Goal: Task Accomplishment & Management: Use online tool/utility

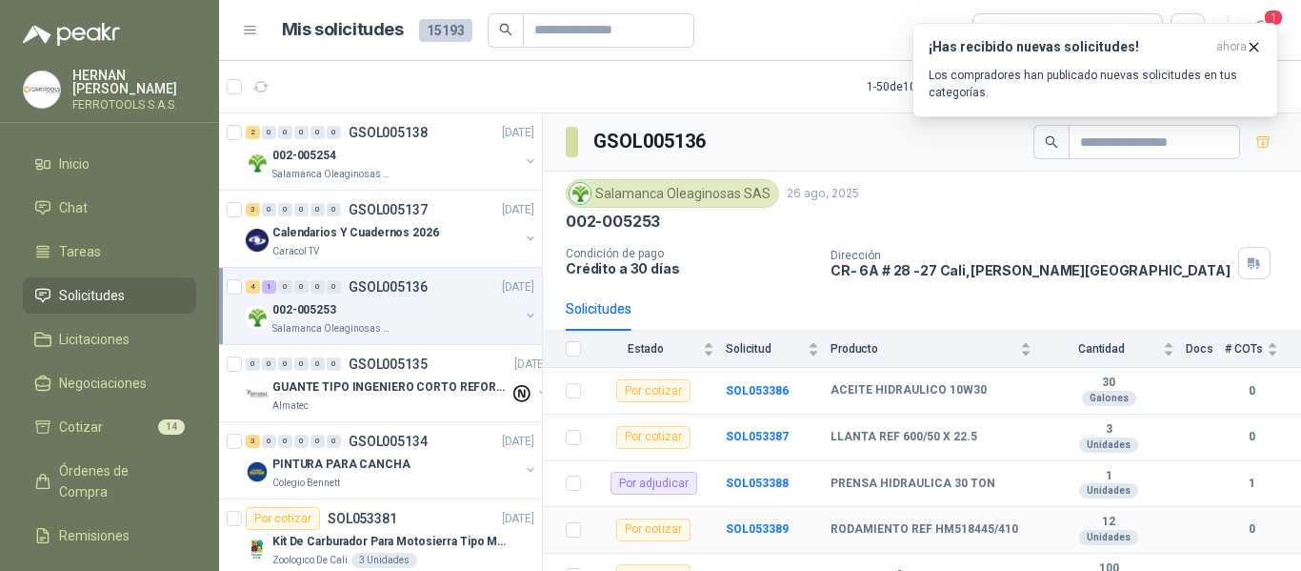
scroll to position [22, 0]
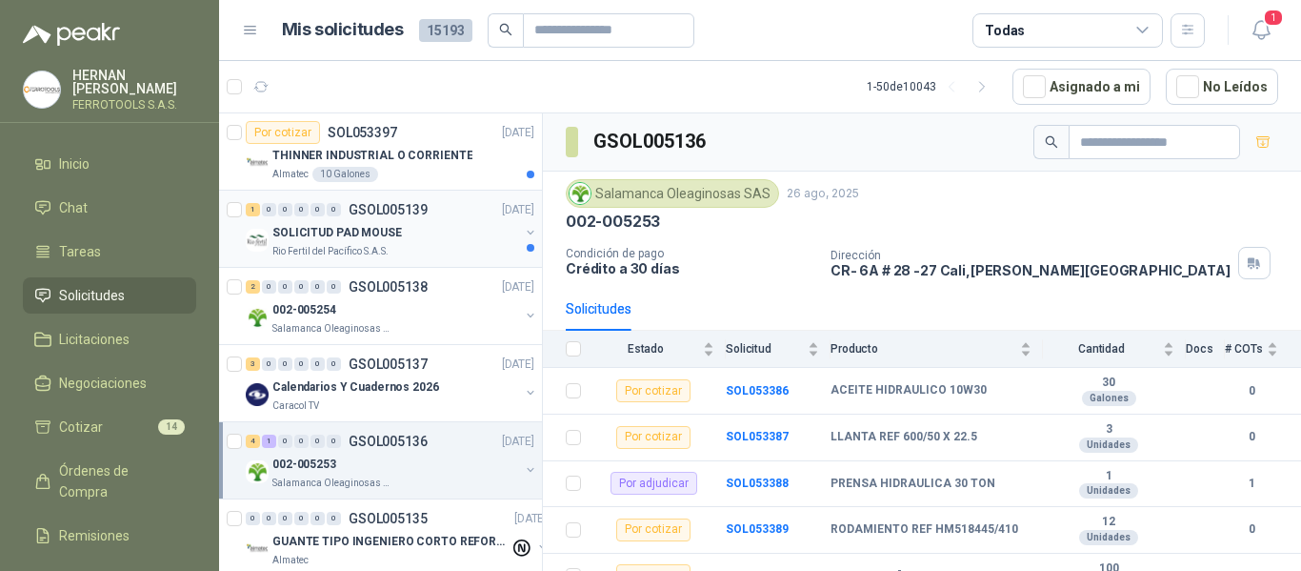
click at [410, 242] on div "SOLICITUD PAD MOUSE" at bounding box center [395, 232] width 247 height 23
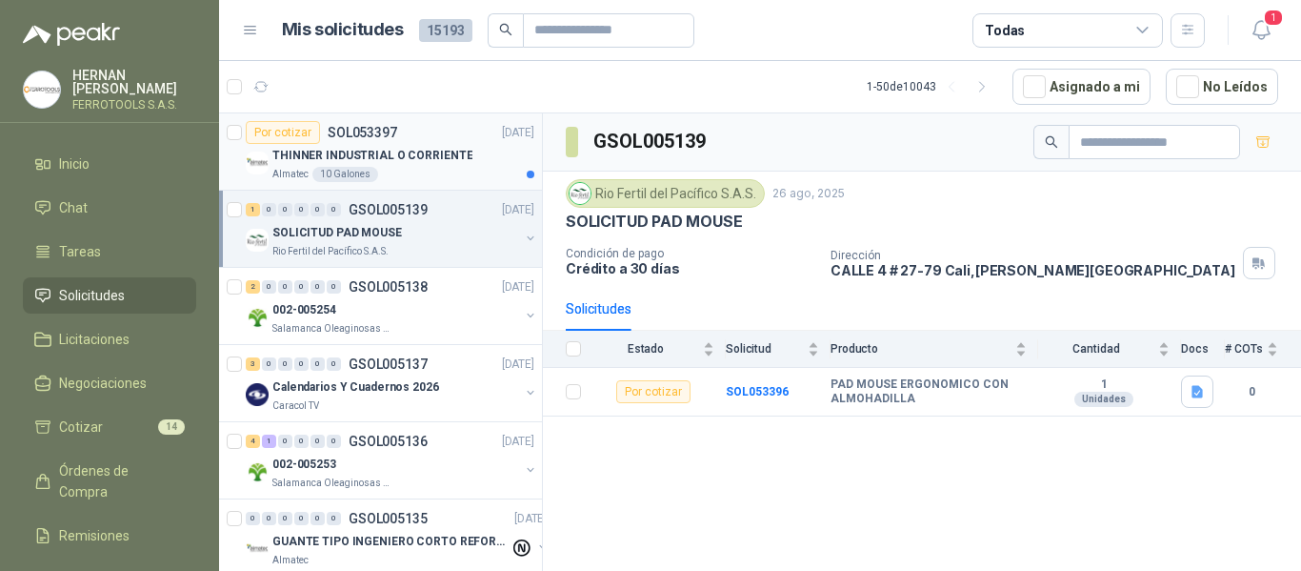
click at [458, 148] on p "THINNER INDUSTRIAL O CORRIENTE" at bounding box center [372, 156] width 200 height 18
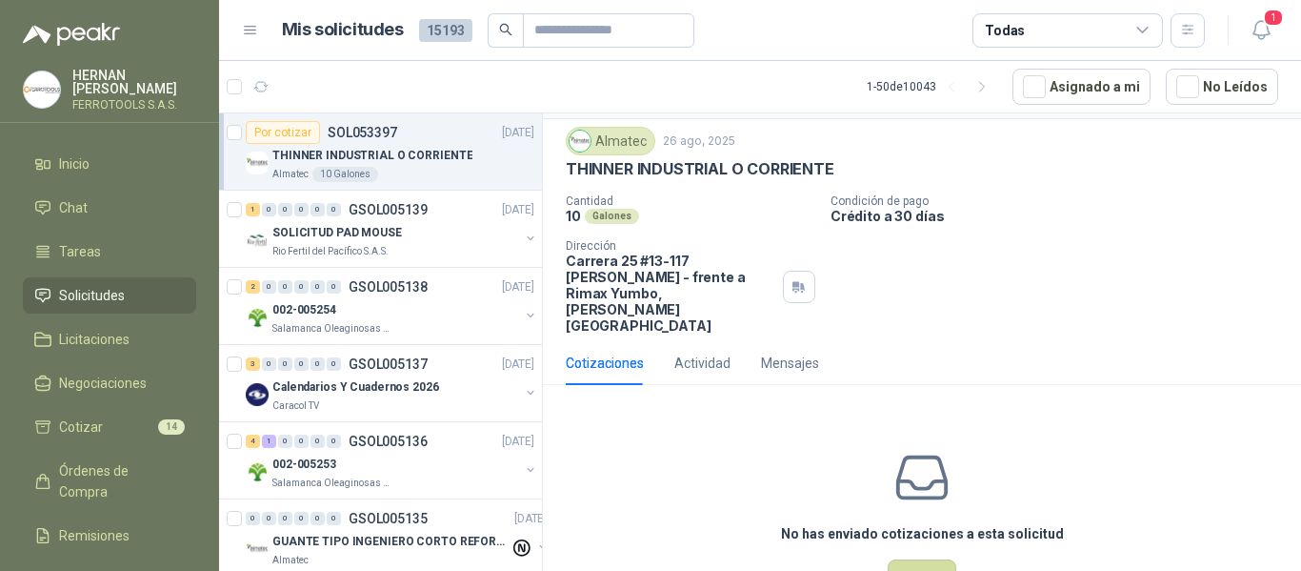
scroll to position [83, 0]
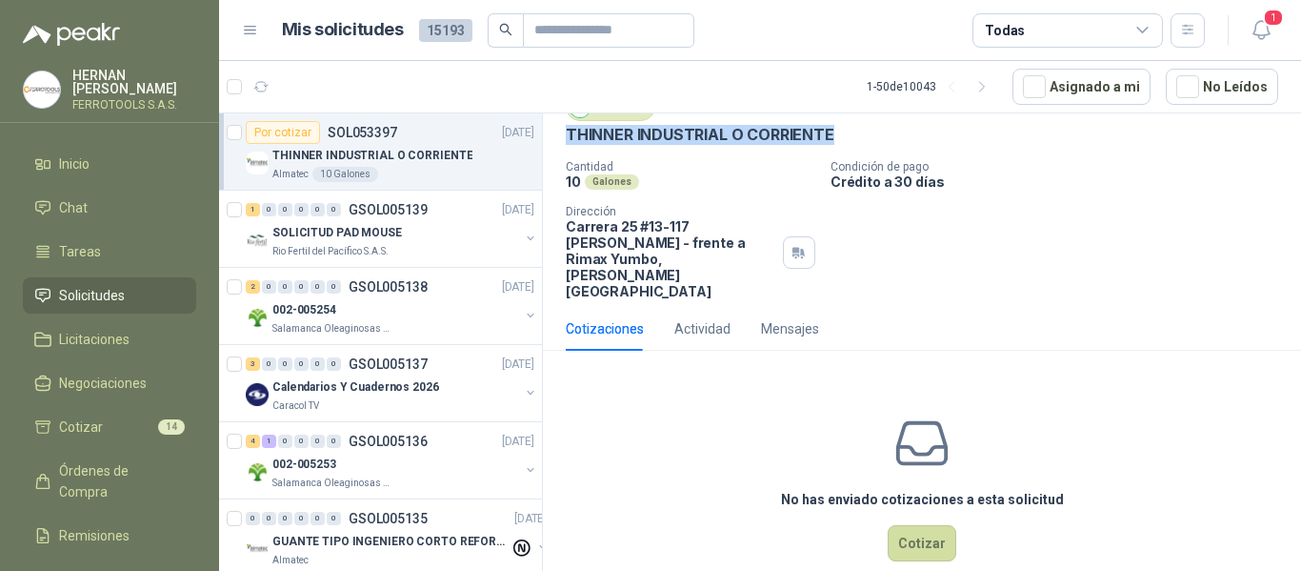
drag, startPoint x: 560, startPoint y: 132, endPoint x: 841, endPoint y: 141, distance: 281.1
click at [841, 141] on div "Almatec 26 ago, 2025 THINNER INDUSTRIAL O CORRIENTE Cantidad 10 Galones Condic…" at bounding box center [922, 196] width 758 height 222
copy p "THINNER INDUSTRIAL O CORRIENTE"
click at [911, 525] on button "Cotizar" at bounding box center [922, 543] width 69 height 36
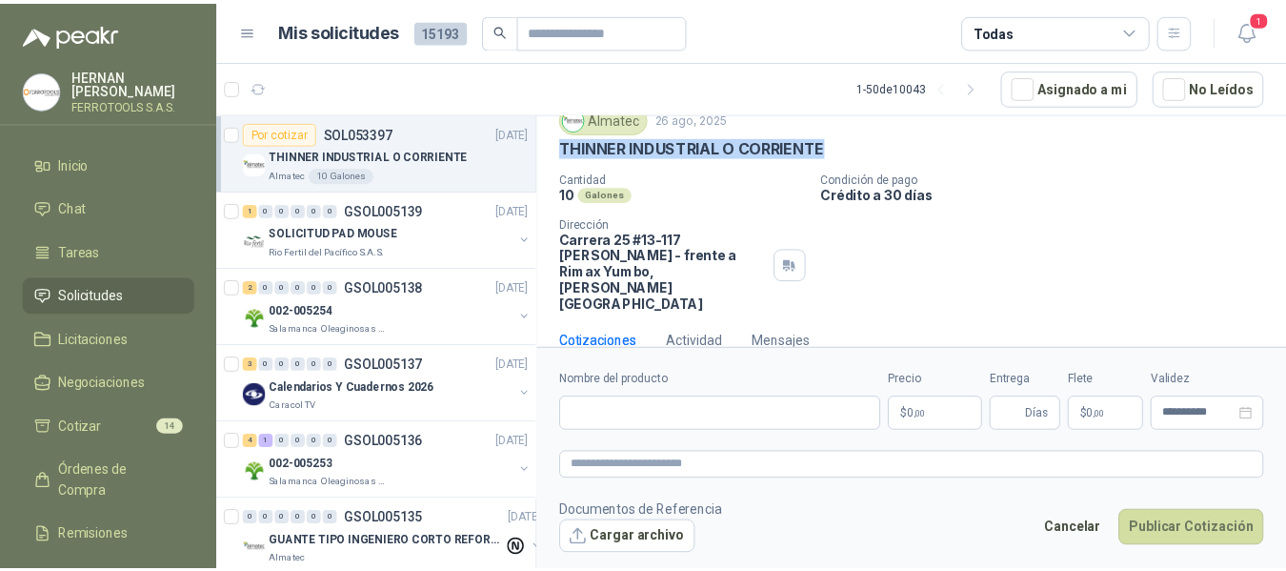
scroll to position [70, 0]
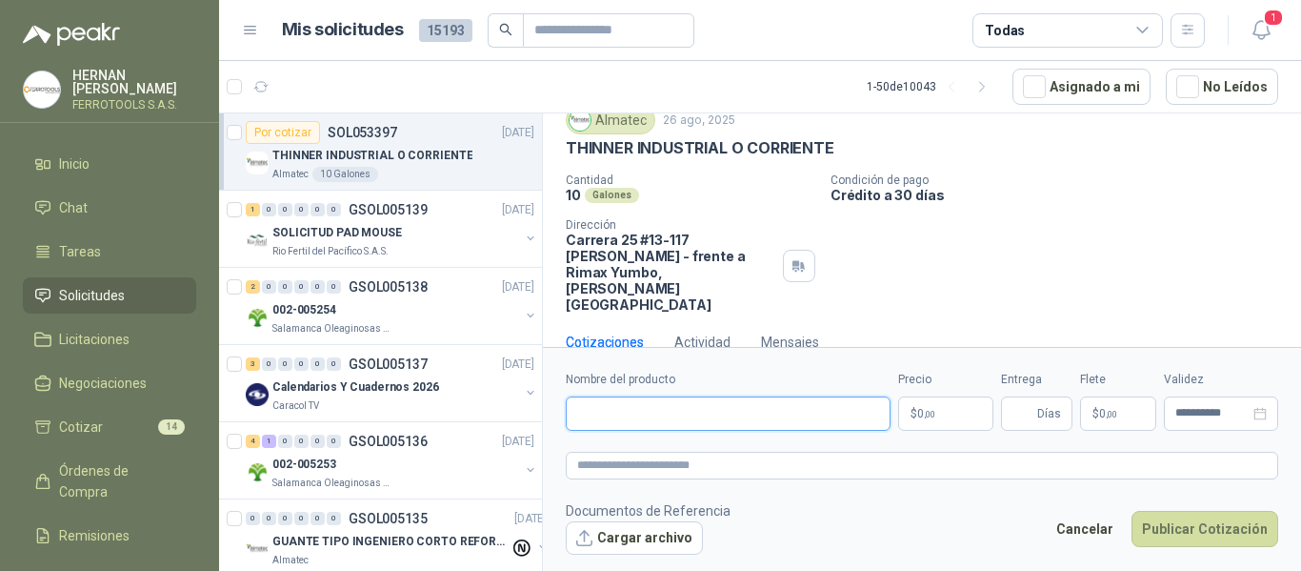
click at [745, 417] on input "Nombre del producto" at bounding box center [728, 413] width 325 height 34
paste input "**********"
type input "**********"
click at [984, 479] on form "**********" at bounding box center [922, 462] width 758 height 230
click at [935, 467] on textarea at bounding box center [922, 465] width 712 height 28
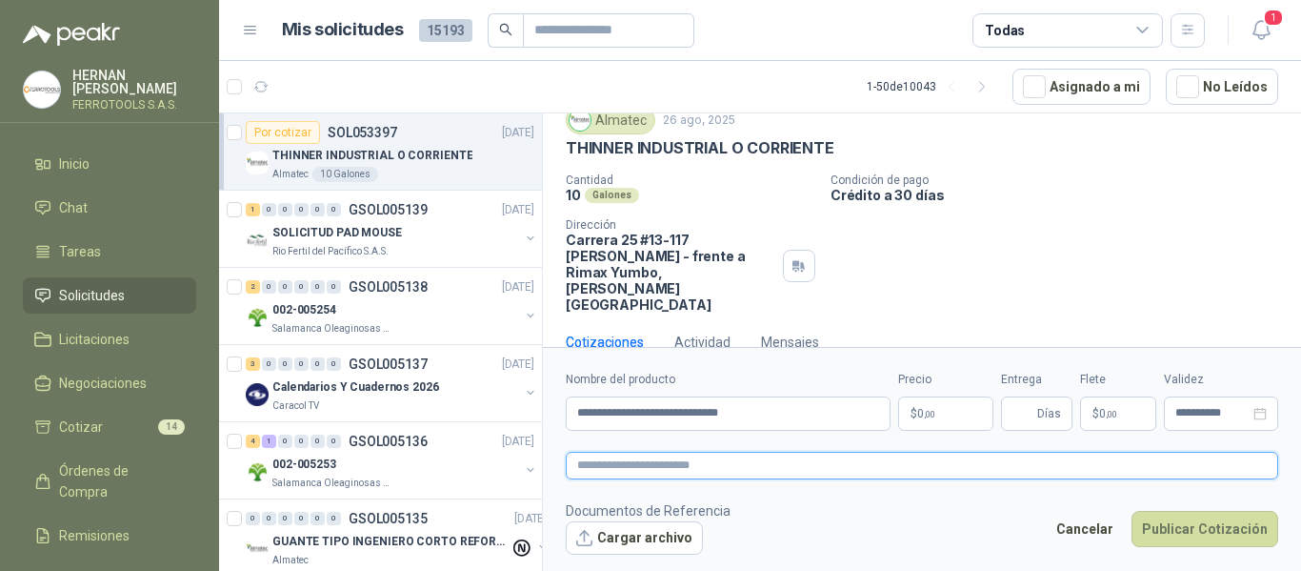
paste textarea "**********"
type textarea "**********"
click at [950, 405] on body "HERNAN RUALES FERROTOOLS S.A.S. Inicio Chat Tareas Solicitudes Licitaciones Neg…" at bounding box center [650, 285] width 1301 height 571
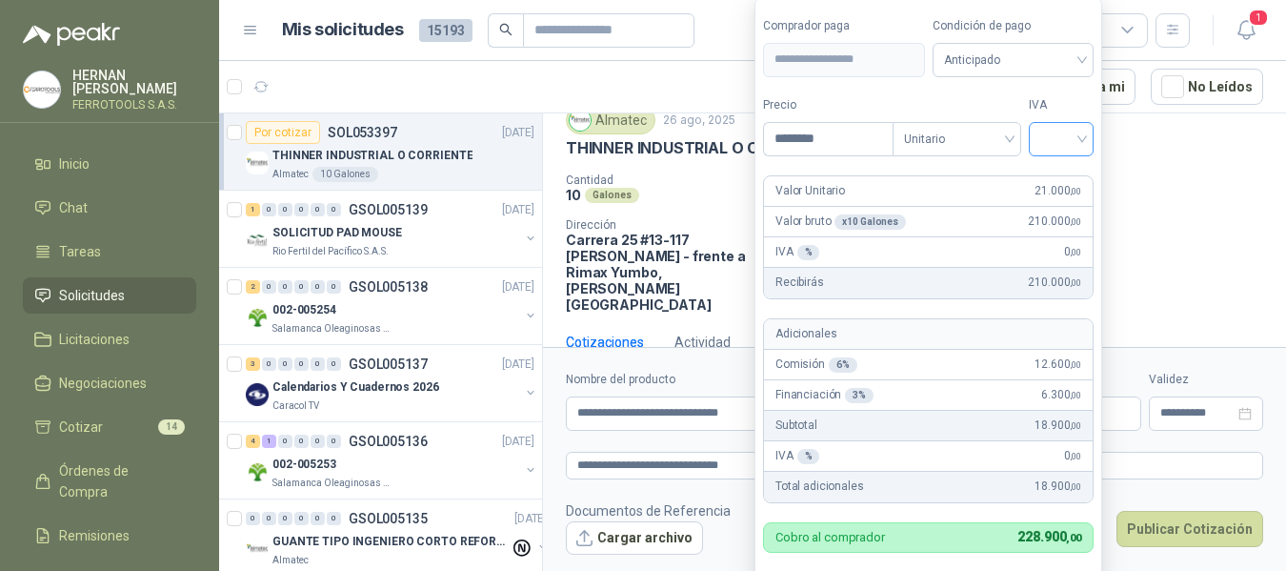
type input "********"
click at [1071, 139] on input "search" at bounding box center [1061, 137] width 42 height 29
click at [1059, 186] on div "19%" at bounding box center [1065, 178] width 35 height 21
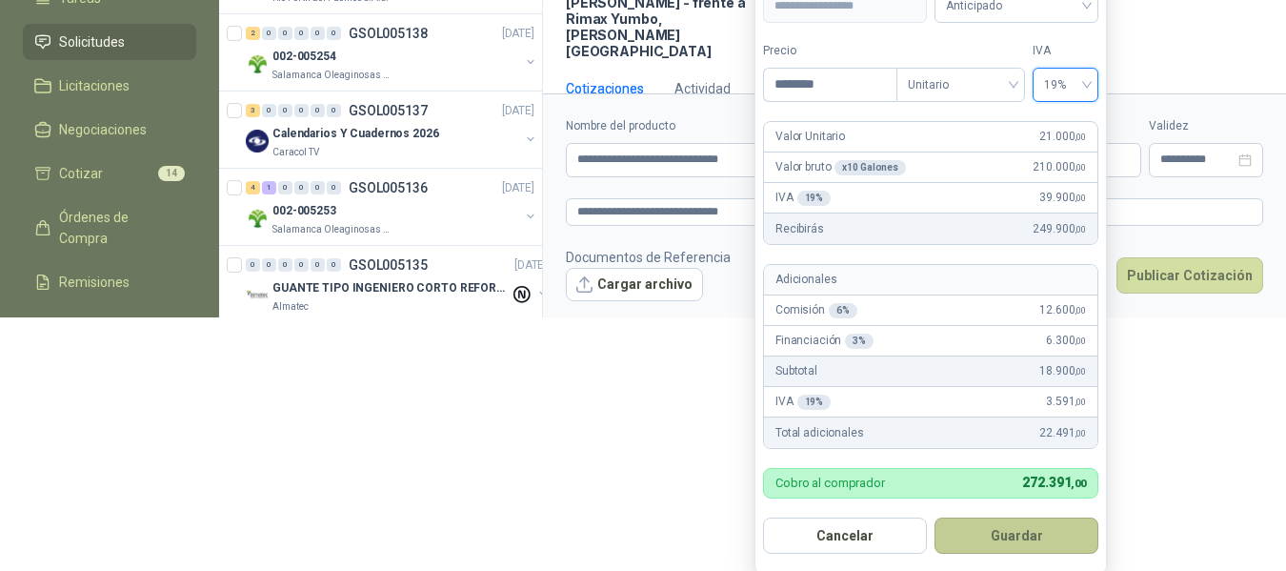
click at [1032, 528] on button "Guardar" at bounding box center [1016, 535] width 164 height 36
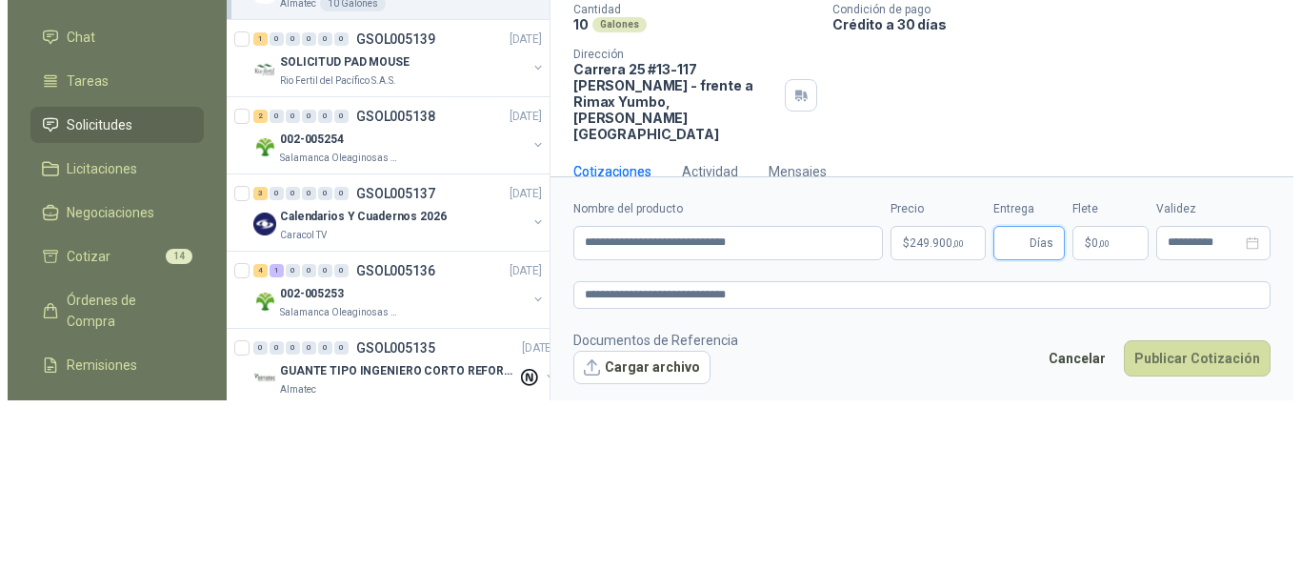
scroll to position [0, 0]
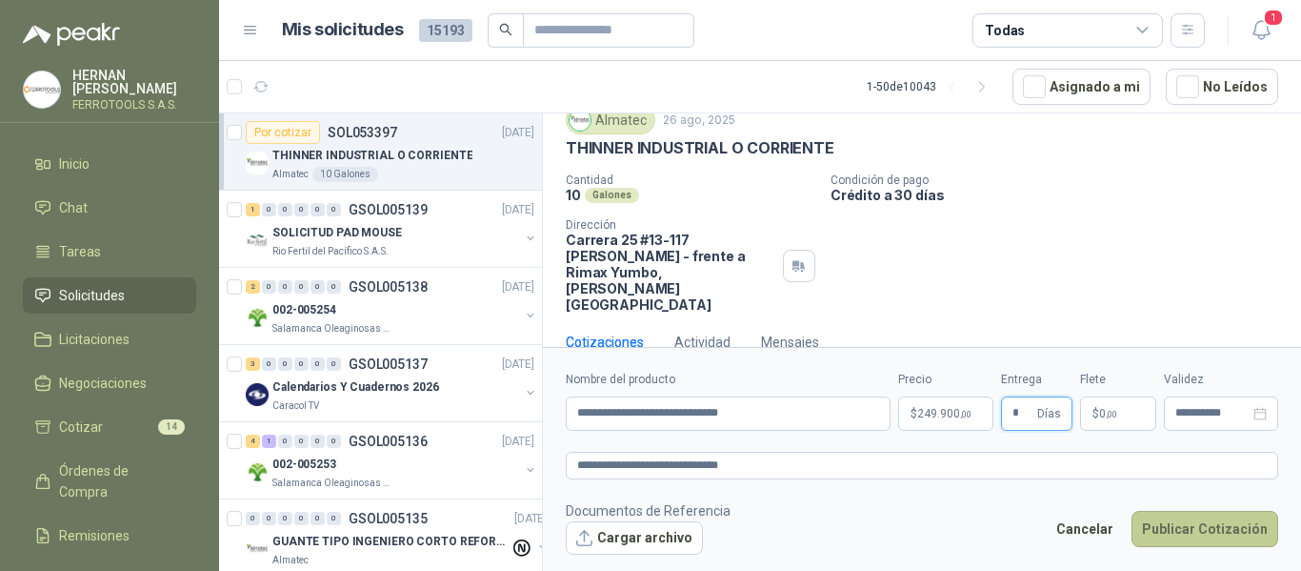
type input "*"
click at [1173, 518] on button "Publicar Cotización" at bounding box center [1205, 529] width 147 height 36
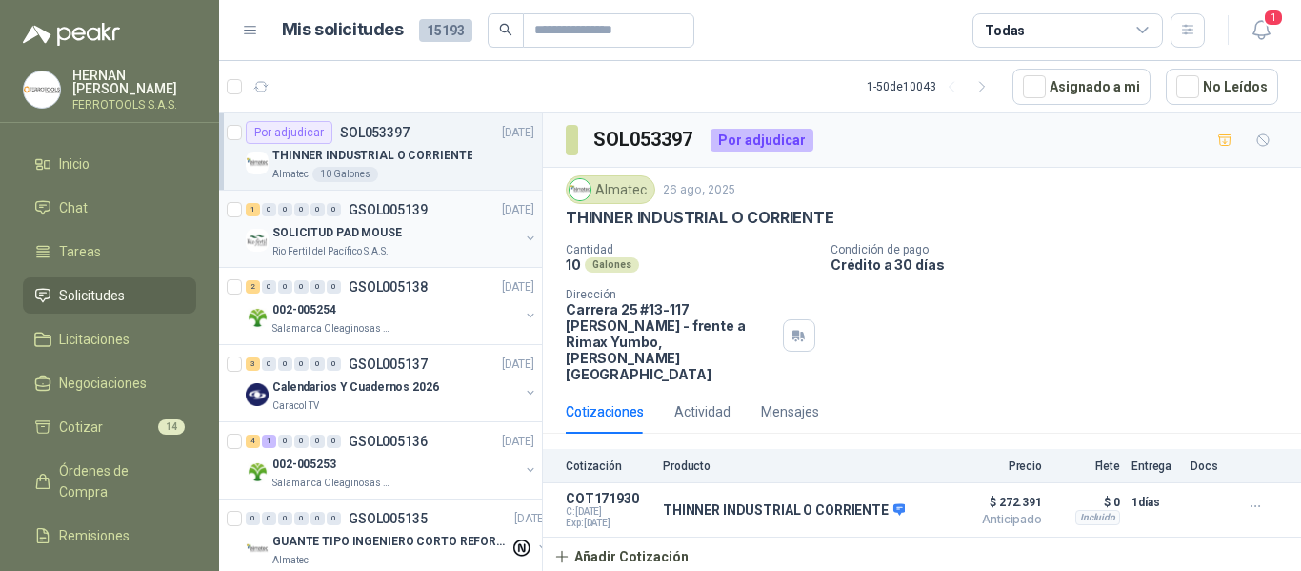
click at [428, 238] on div "SOLICITUD PAD MOUSE" at bounding box center [395, 232] width 247 height 23
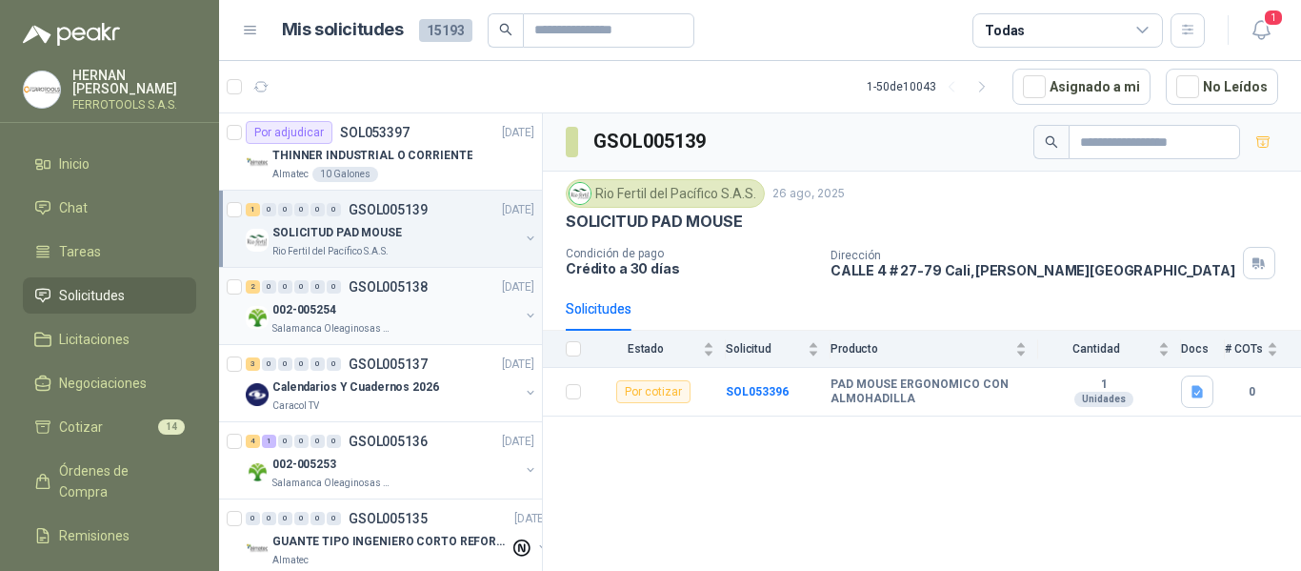
click at [462, 298] on div "002-005254" at bounding box center [395, 309] width 247 height 23
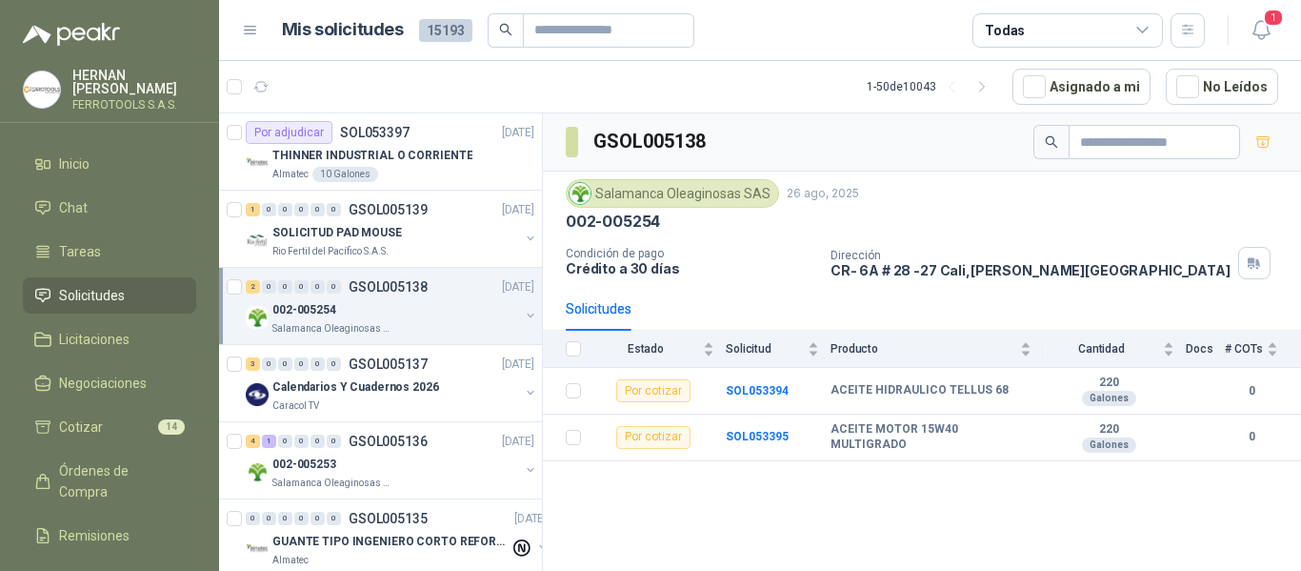
click at [1249, 10] on header "Mis solicitudes 15193 Todas 1" at bounding box center [760, 30] width 1082 height 61
click at [1257, 24] on icon "button" at bounding box center [1262, 30] width 24 height 24
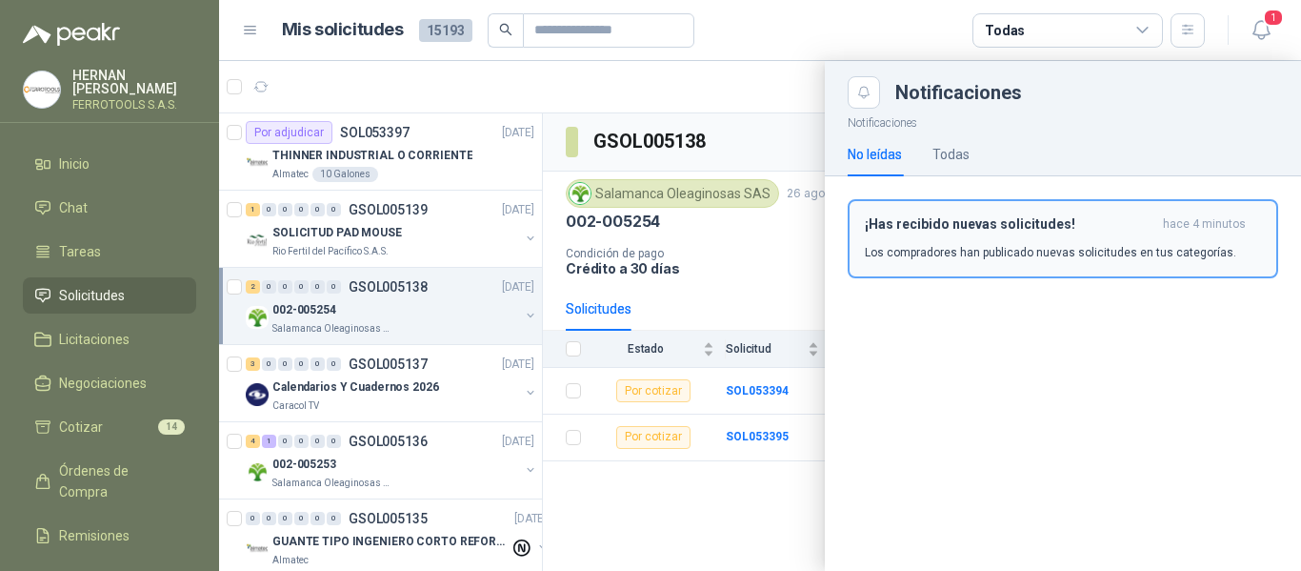
click at [960, 228] on h3 "¡Has recibido nuevas solicitudes!" at bounding box center [1010, 224] width 291 height 16
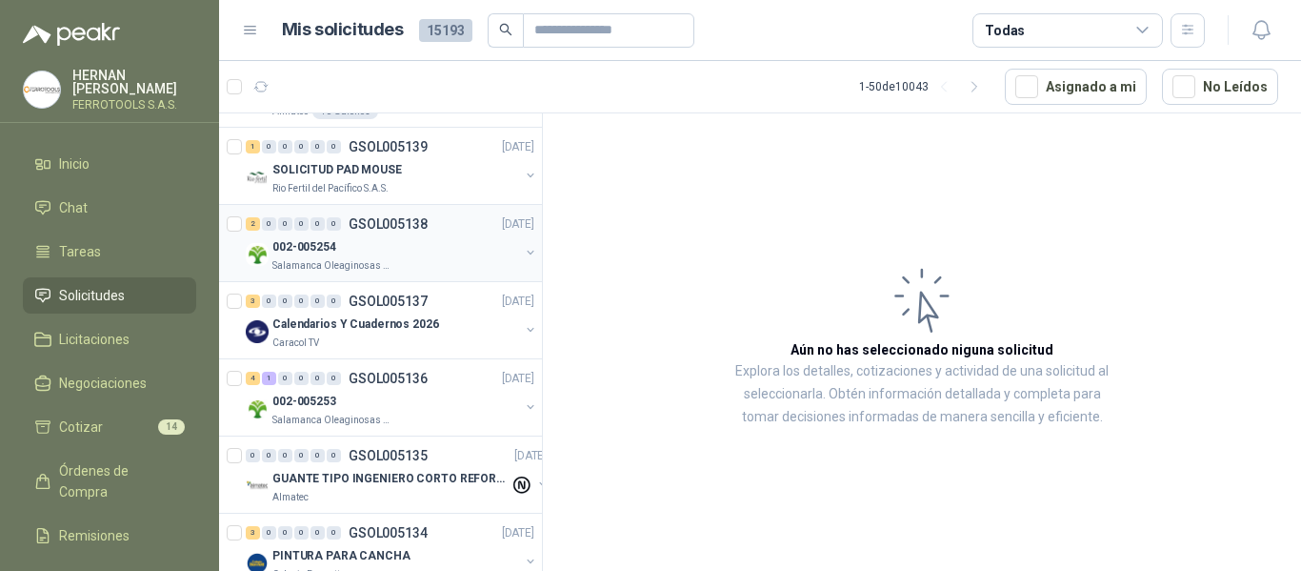
scroll to position [95, 0]
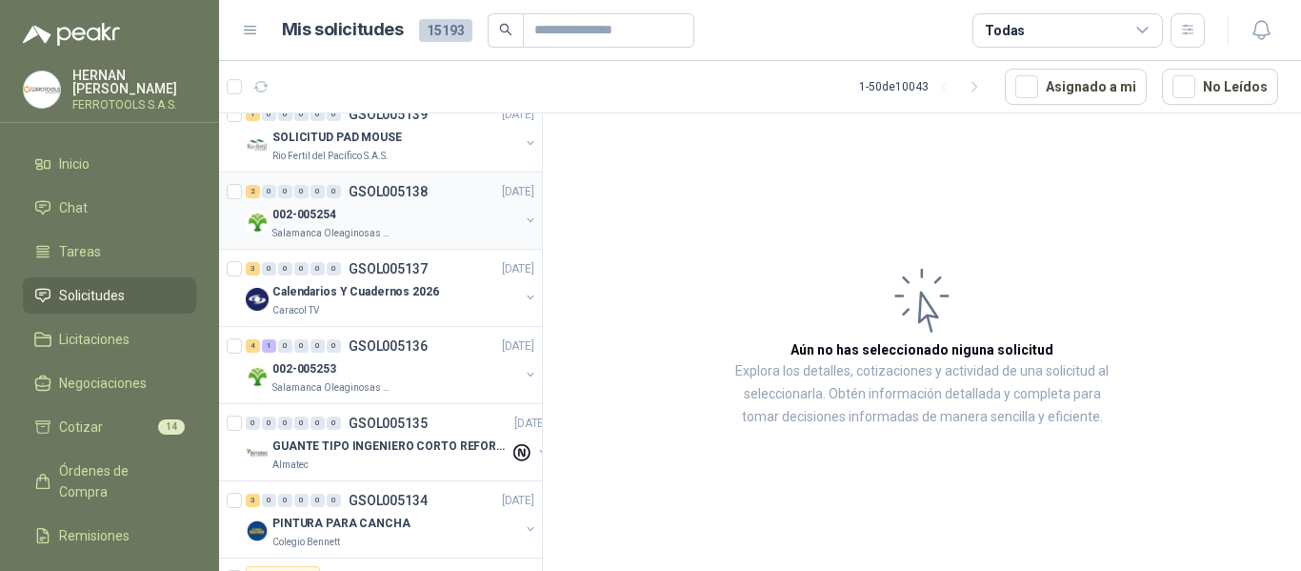
click at [418, 205] on div "002-005254" at bounding box center [395, 214] width 247 height 23
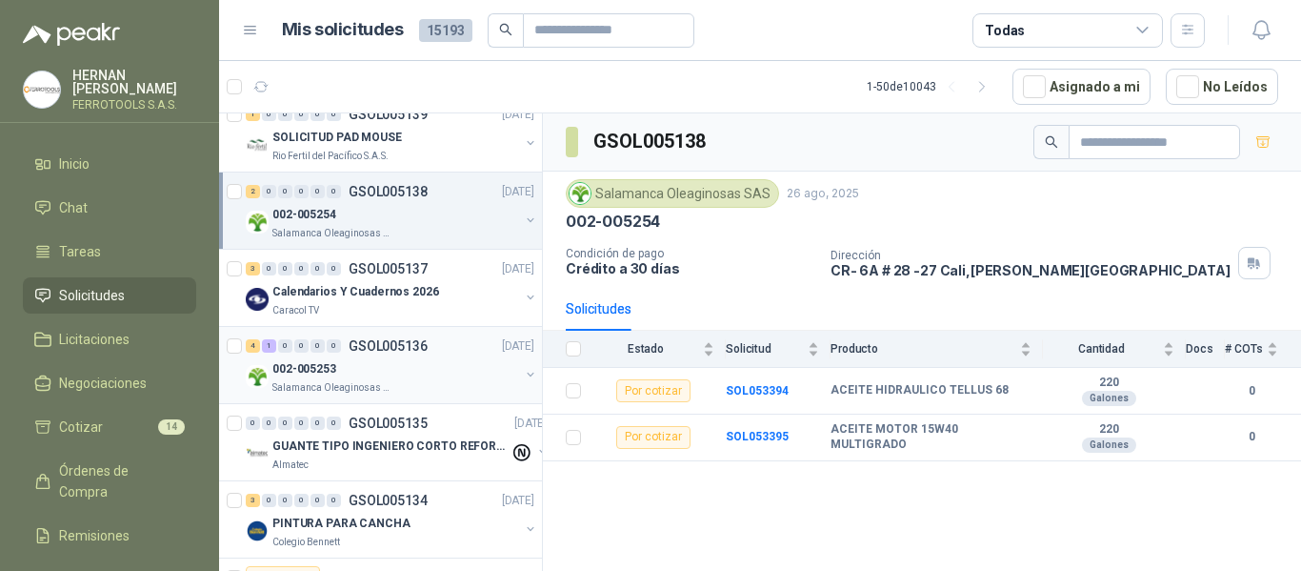
click at [392, 364] on div "002-005253" at bounding box center [395, 368] width 247 height 23
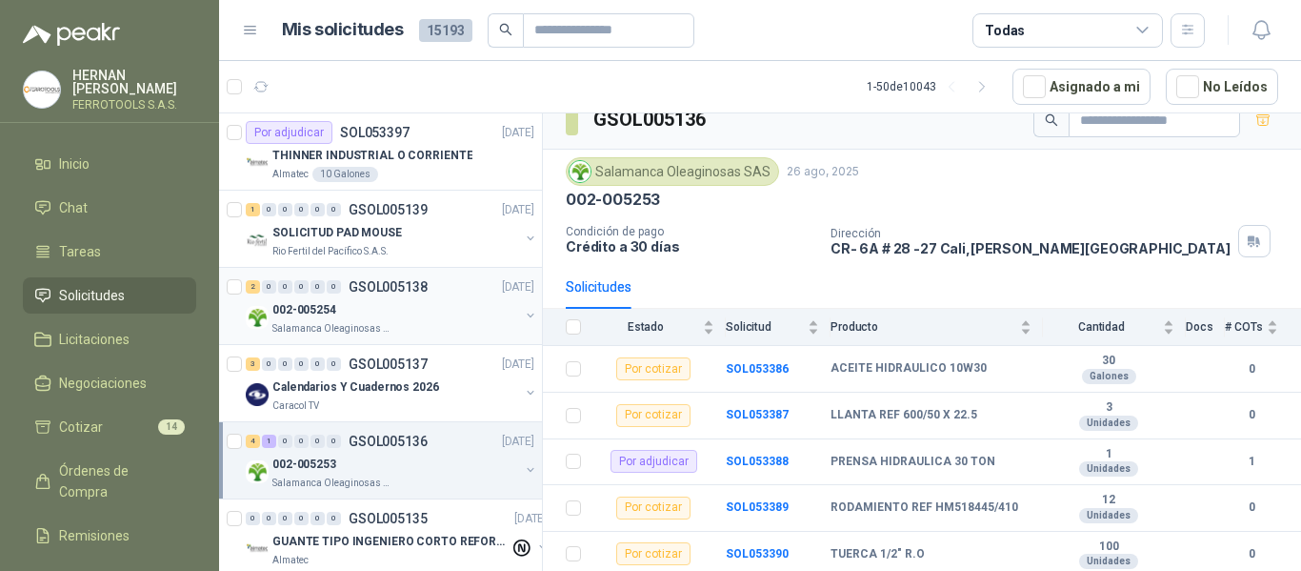
click at [408, 323] on div "Salamanca Oleaginosas SAS" at bounding box center [395, 328] width 247 height 15
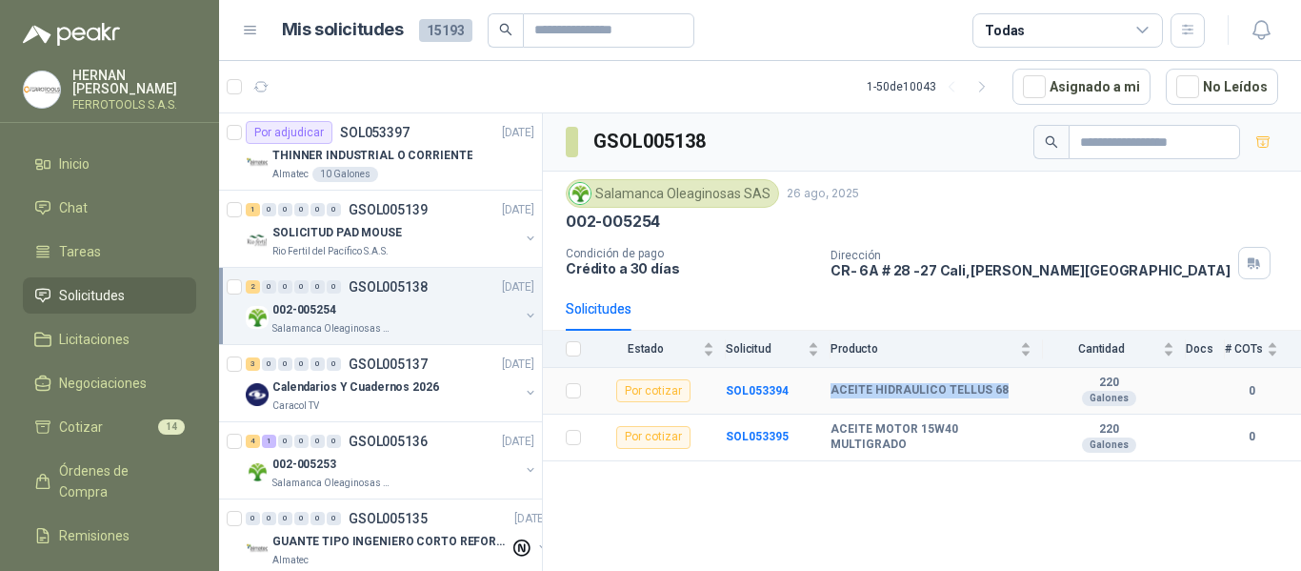
drag, startPoint x: 829, startPoint y: 391, endPoint x: 1004, endPoint y: 391, distance: 175.3
click at [1004, 391] on tr "Por cotizar SOL053394 ACEITE HIDRAULICO TELLUS 68 220 Galones 0" at bounding box center [922, 391] width 758 height 47
copy tr "ACEITE HIDRAULICO TELLUS 68"
click at [793, 391] on td "SOL053394" at bounding box center [778, 391] width 105 height 47
click at [771, 386] on b "SOL053394" at bounding box center [757, 390] width 63 height 13
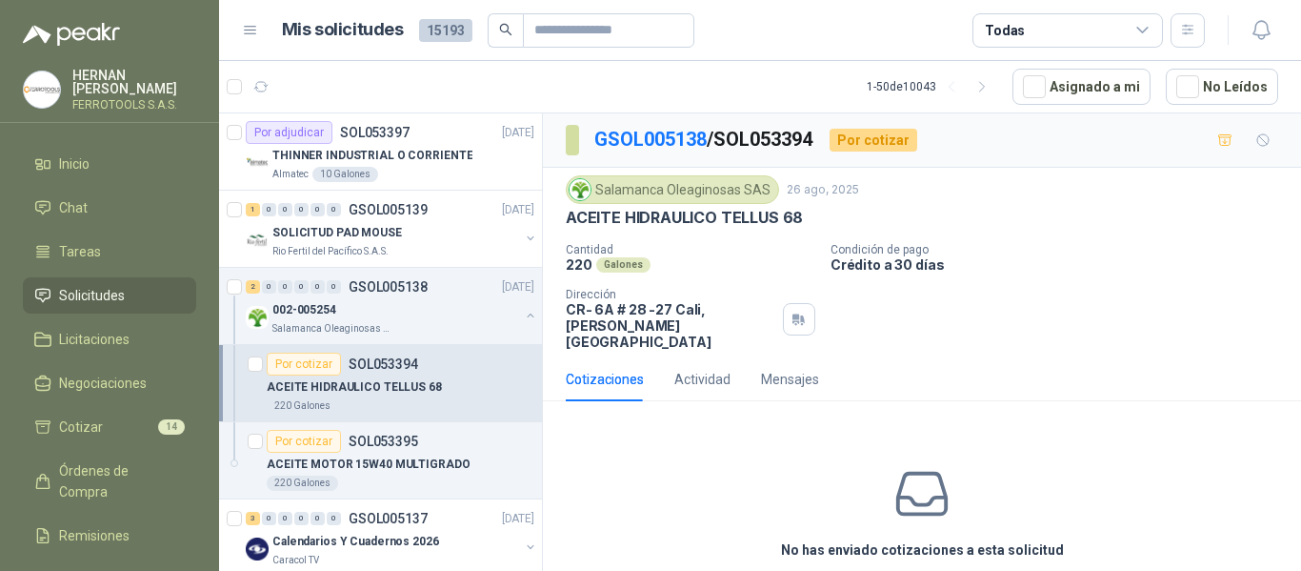
scroll to position [67, 0]
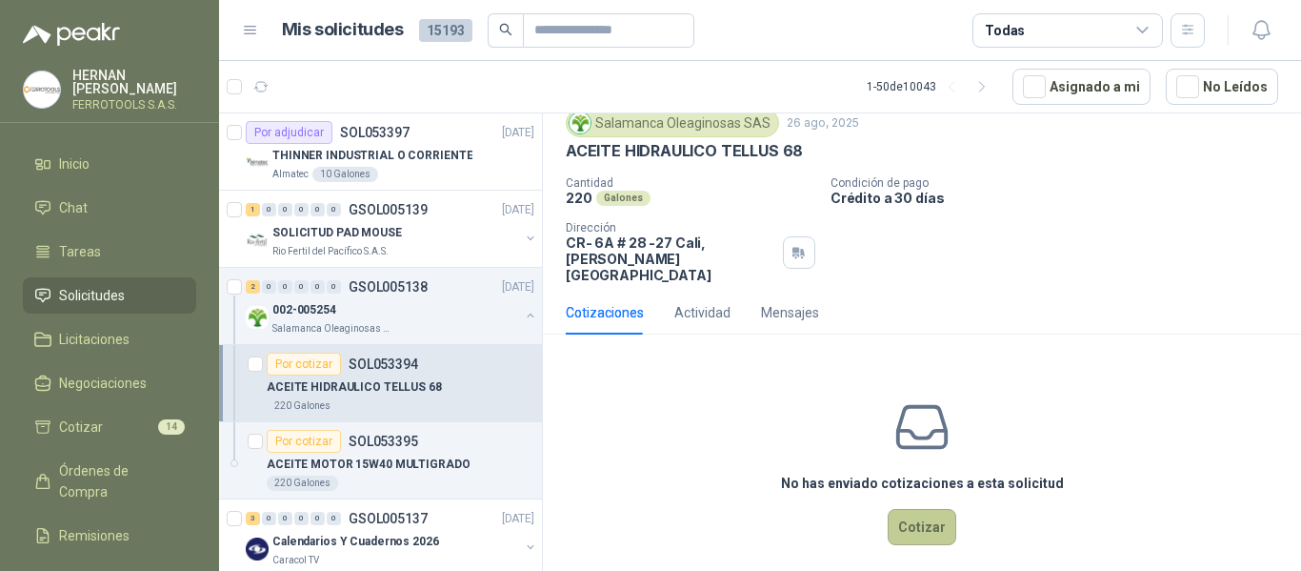
click at [905, 512] on button "Cotizar" at bounding box center [922, 527] width 69 height 36
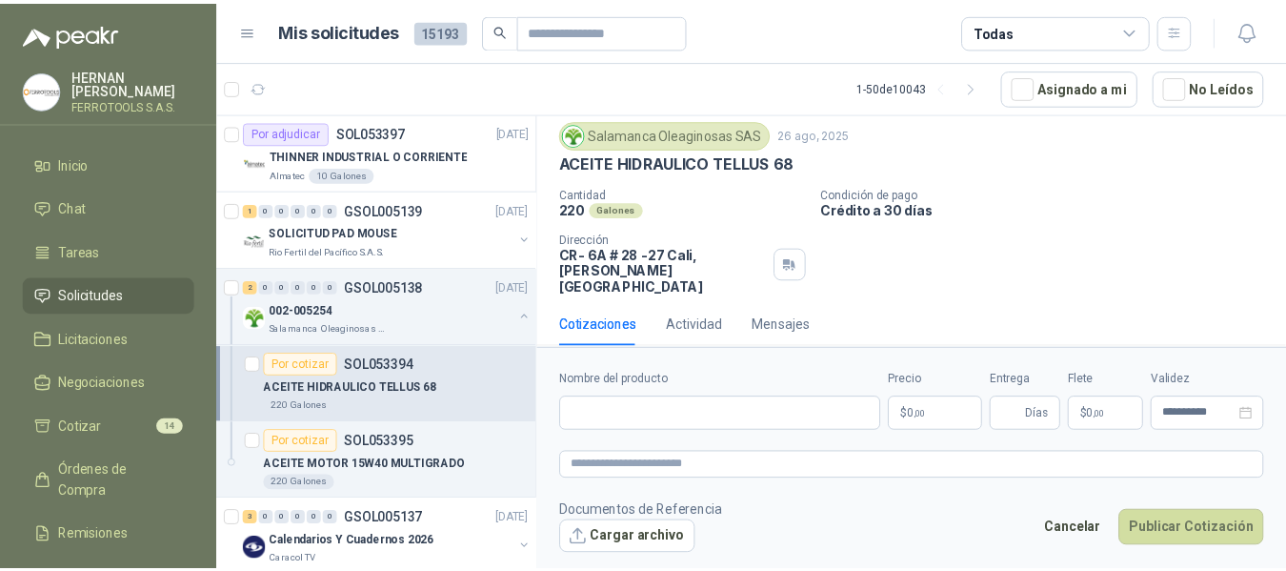
scroll to position [53, 0]
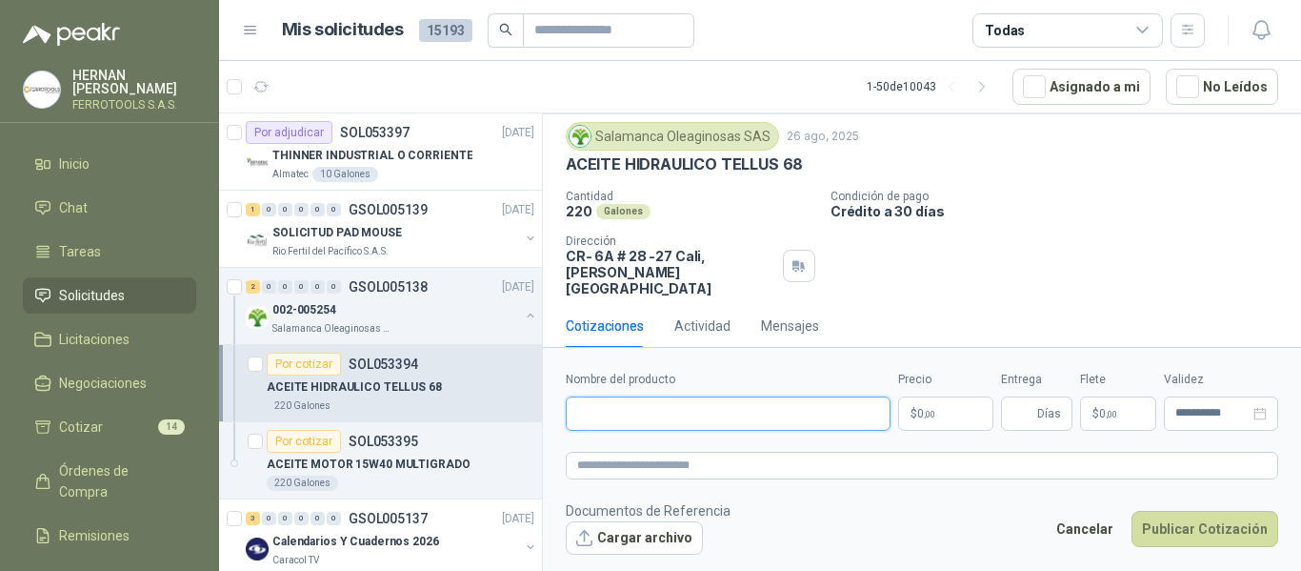
click at [766, 403] on input "Nombre del producto" at bounding box center [728, 413] width 325 height 34
paste input "**********"
type input "**********"
click at [942, 465] on textarea at bounding box center [922, 465] width 712 height 28
paste textarea "**********"
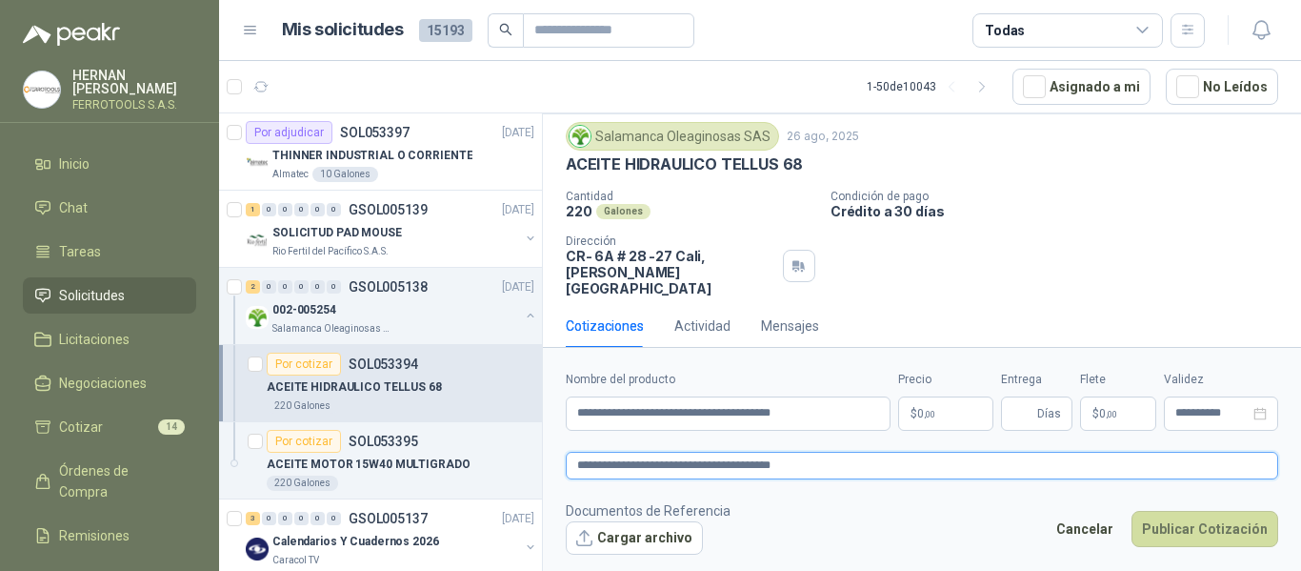
type textarea "**********"
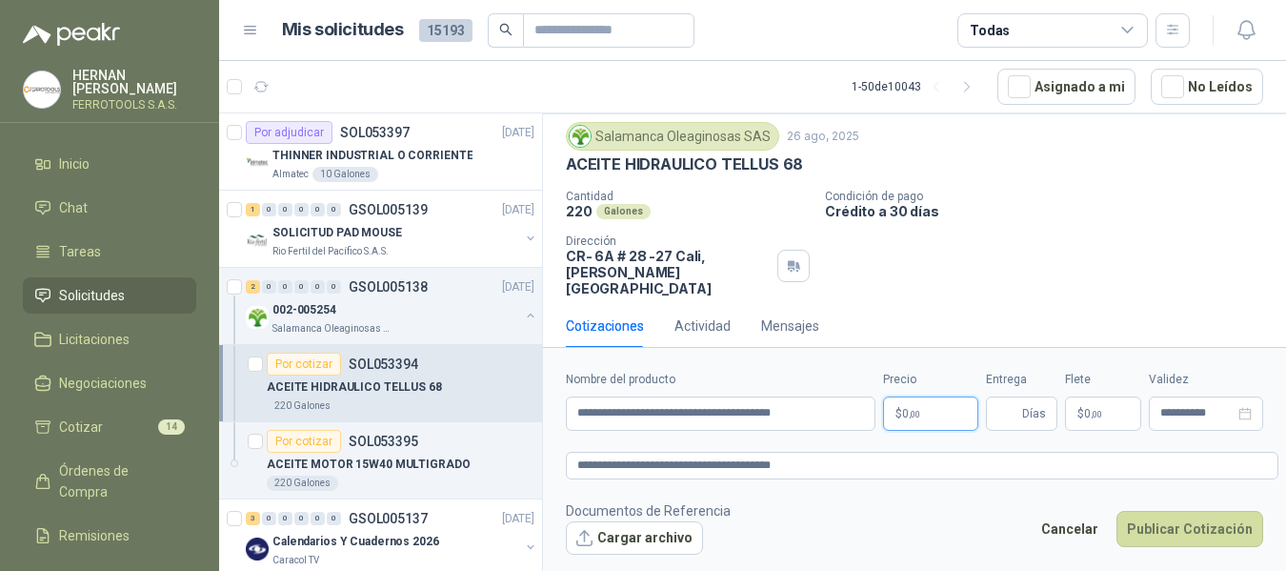
click at [940, 420] on body "HERNAN RUALES FERROTOOLS S.A.S. Inicio Chat Tareas Solicitudes Licitaciones Neg…" at bounding box center [643, 285] width 1286 height 571
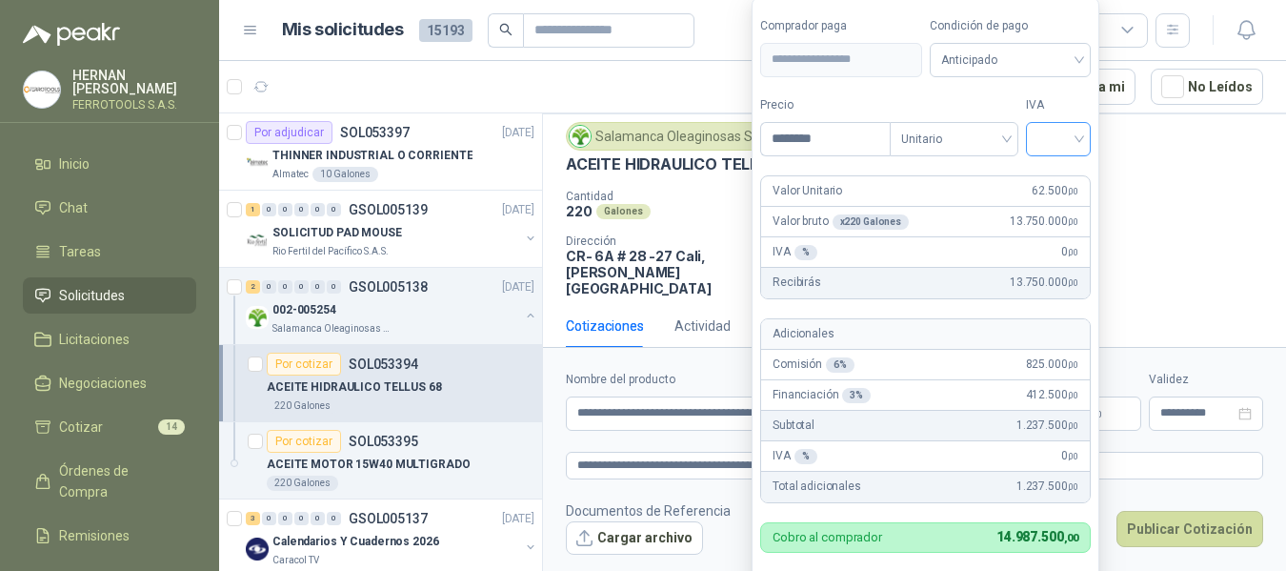
click at [1063, 141] on input "search" at bounding box center [1058, 137] width 42 height 29
click at [1067, 172] on div "19%" at bounding box center [1062, 178] width 35 height 21
click at [842, 140] on input "********" at bounding box center [827, 139] width 132 height 32
type input "********"
click at [1083, 87] on form "**********" at bounding box center [927, 312] width 352 height 631
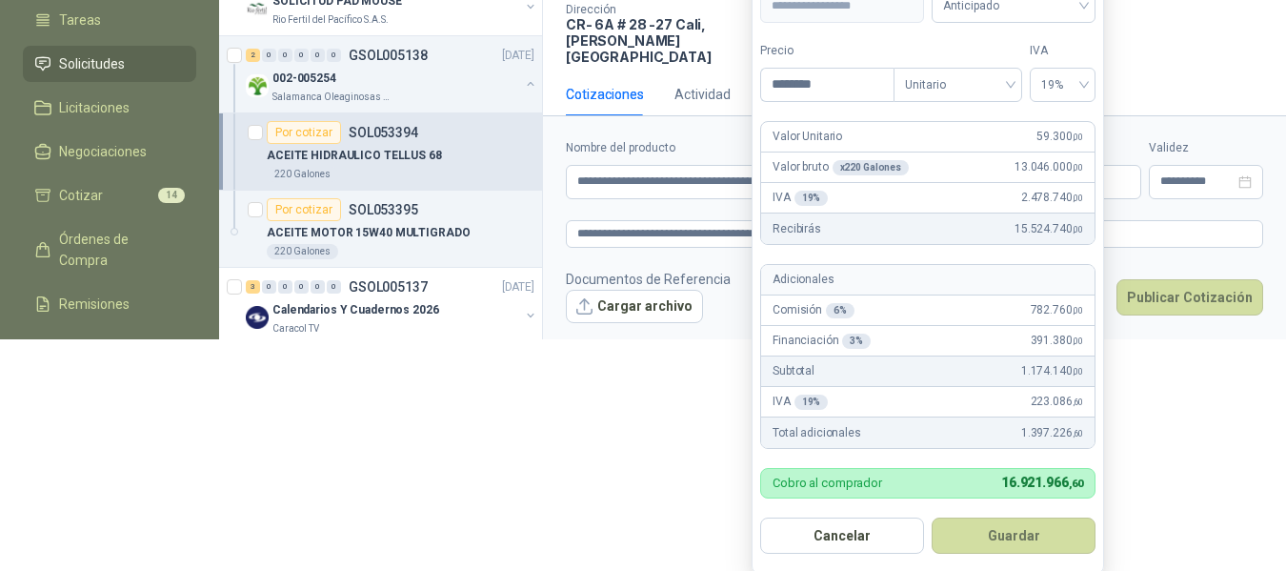
scroll to position [232, 0]
click at [1013, 539] on button "Guardar" at bounding box center [1014, 535] width 164 height 36
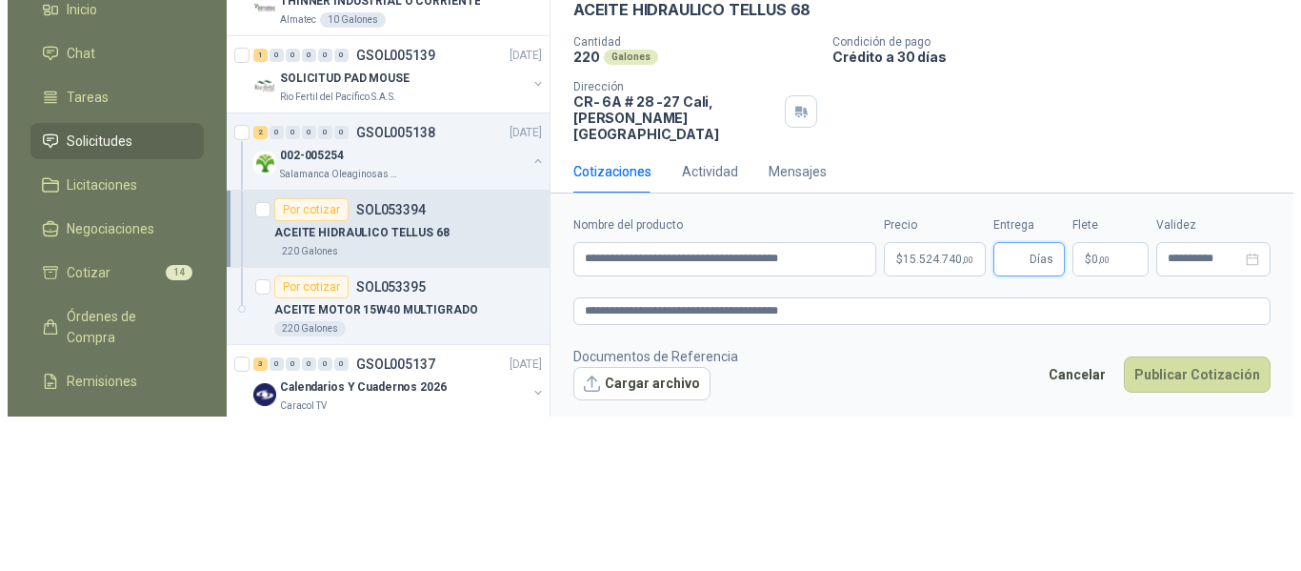
scroll to position [0, 0]
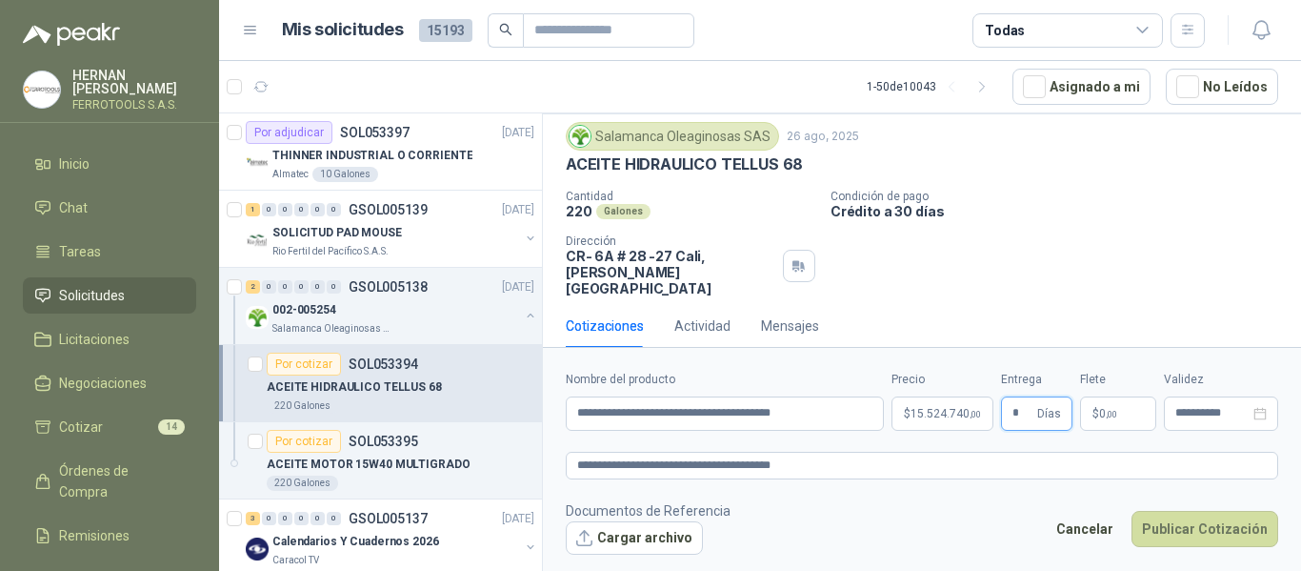
type input "*"
click at [879, 498] on form "**********" at bounding box center [922, 462] width 758 height 230
click at [651, 540] on button "Cargar archivo" at bounding box center [634, 538] width 137 height 34
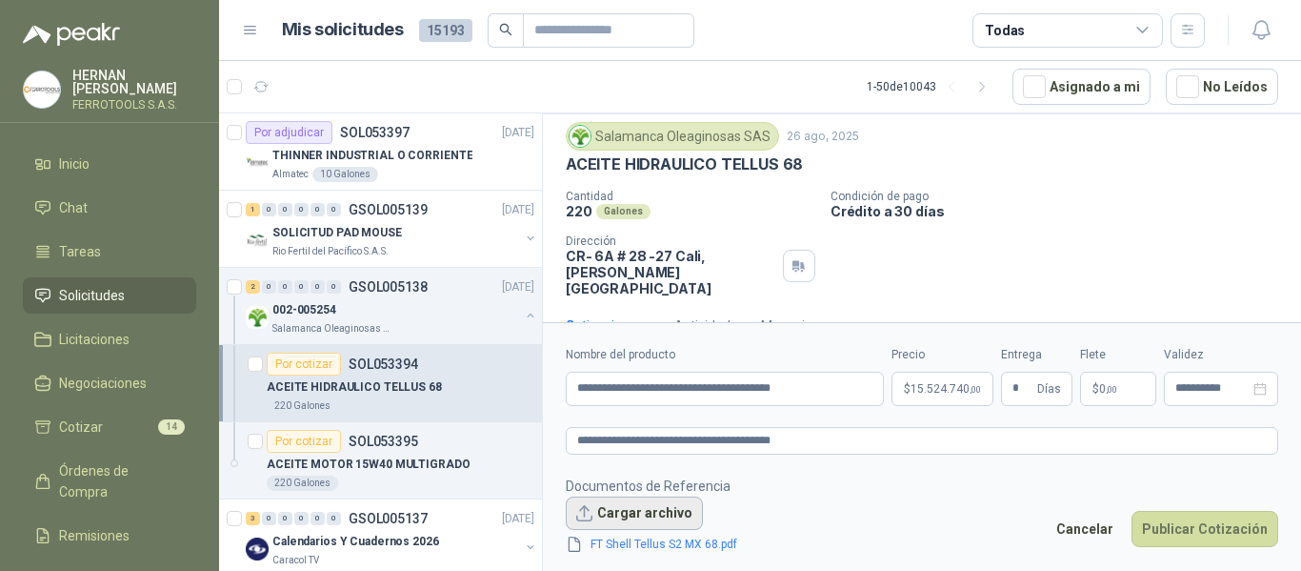
scroll to position [67, 0]
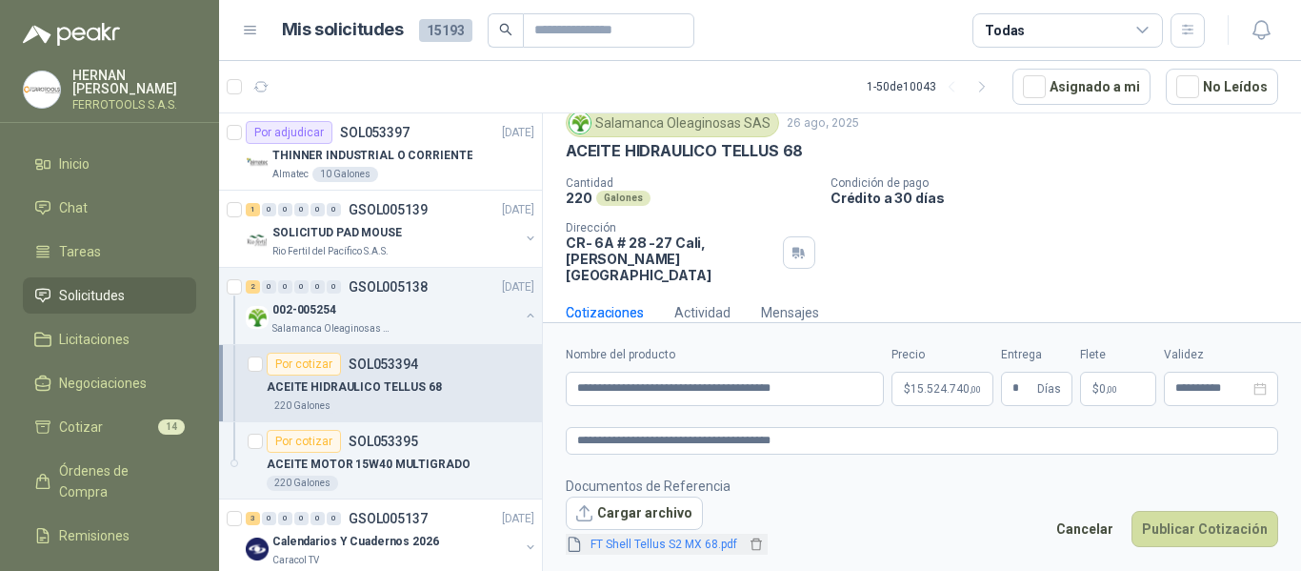
click at [694, 543] on link "FT Shell Tellus S2 MX 68.pdf" at bounding box center [664, 544] width 162 height 18
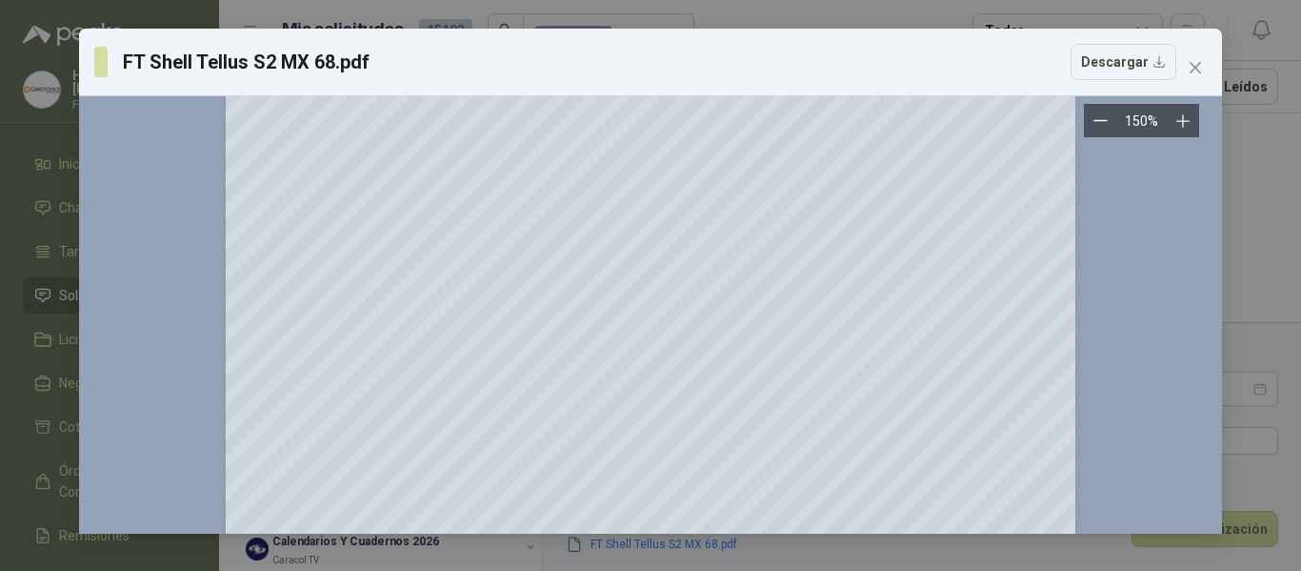
scroll to position [2286, 0]
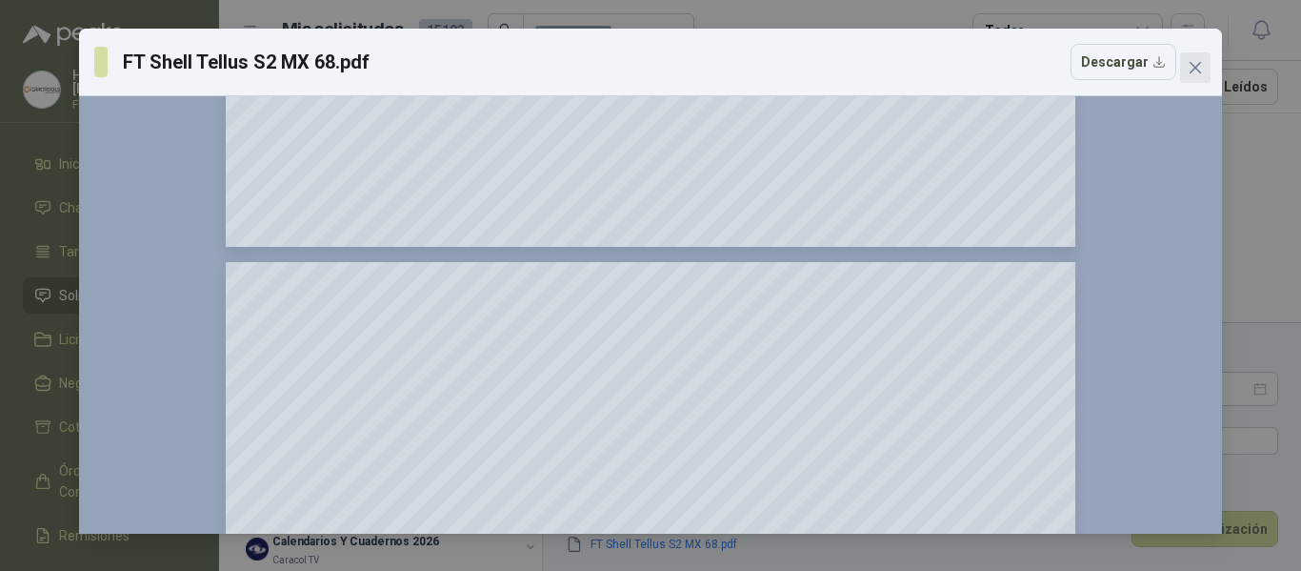
click at [1202, 71] on icon "close" at bounding box center [1195, 67] width 15 height 15
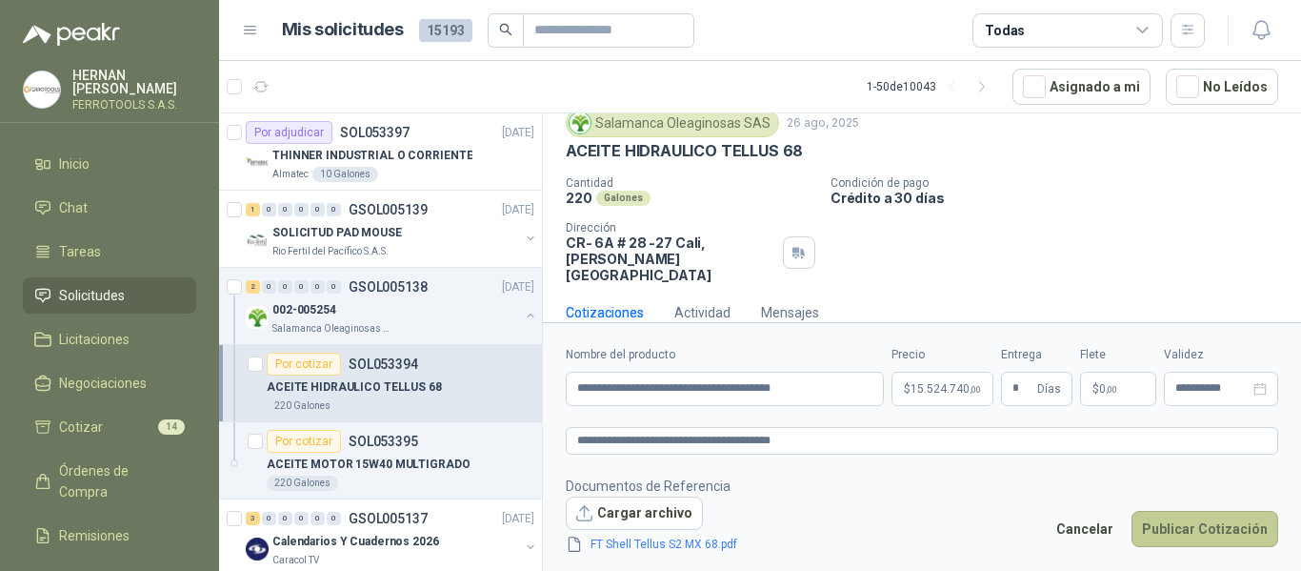
click at [1196, 516] on button "Publicar Cotización" at bounding box center [1205, 529] width 147 height 36
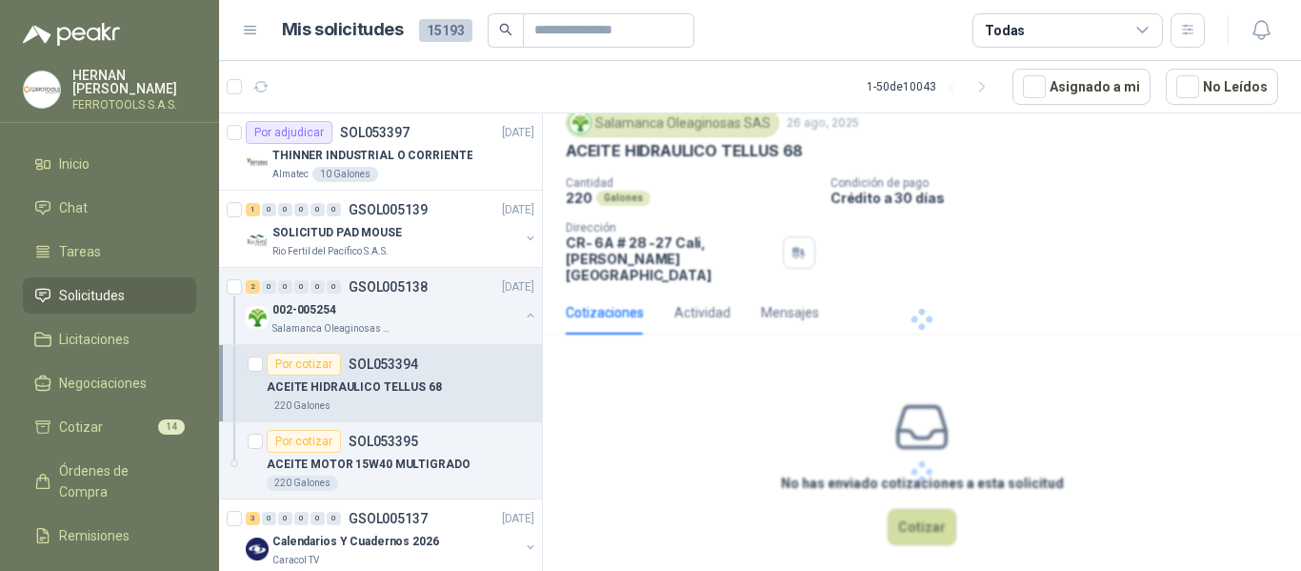
scroll to position [0, 0]
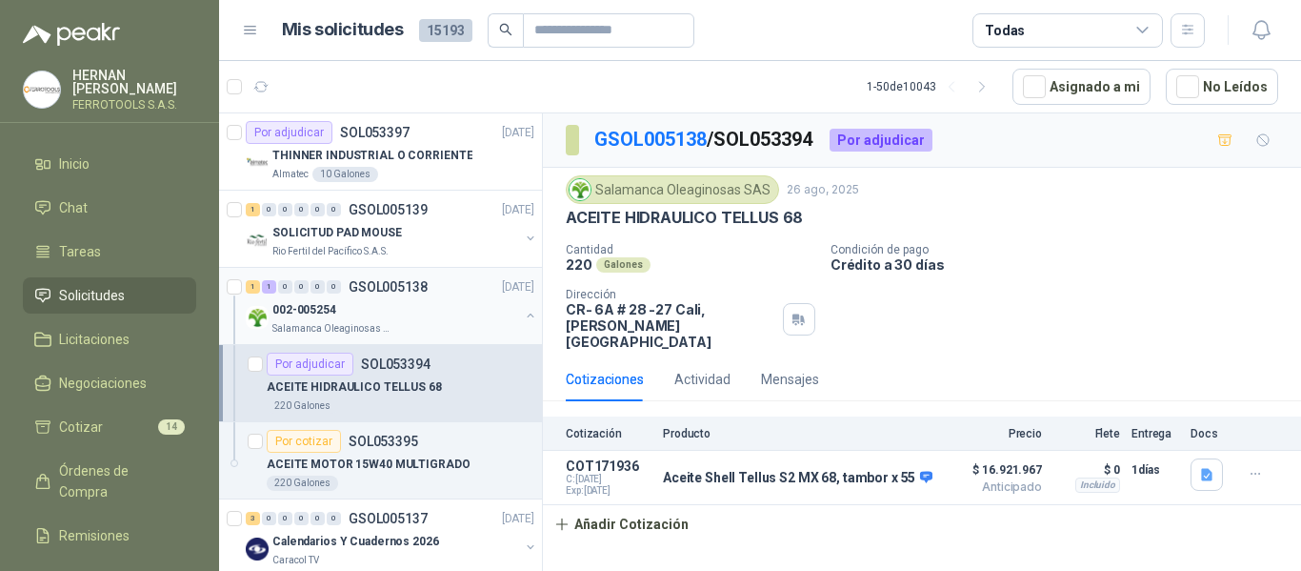
click at [409, 306] on div "002-005254" at bounding box center [395, 309] width 247 height 23
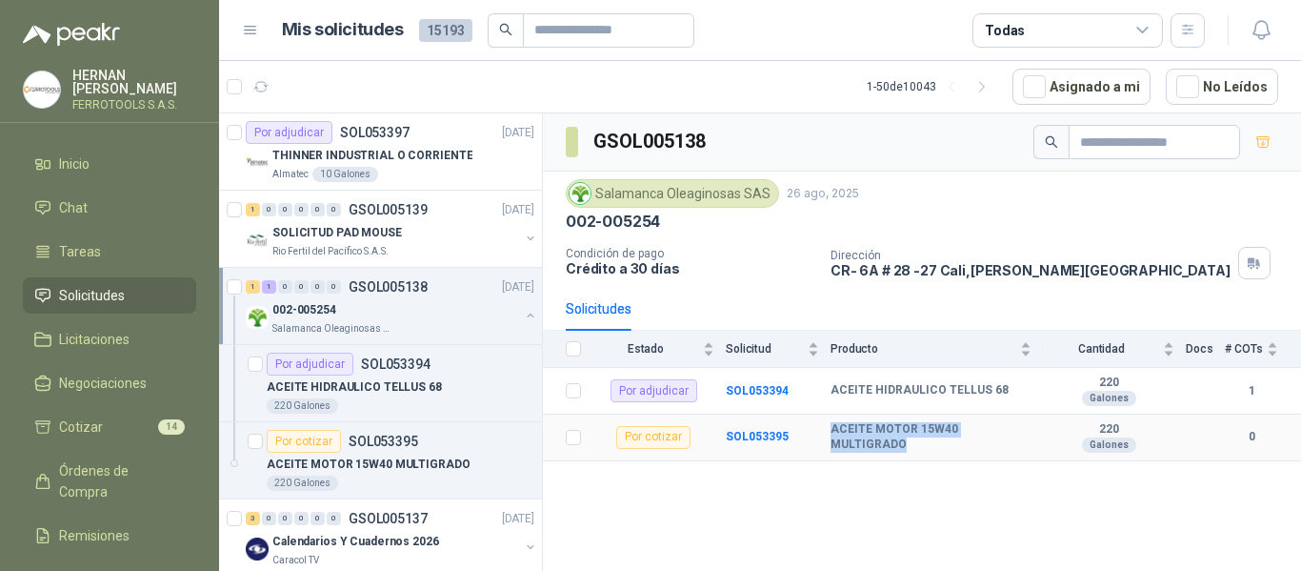
drag, startPoint x: 830, startPoint y: 439, endPoint x: 1035, endPoint y: 443, distance: 205.8
click at [1035, 443] on tr "Por cotizar SOL053395 ACEITE MOTOR 15W40 MULTIGRADO 220 Galones 0" at bounding box center [922, 437] width 758 height 47
copy tr "ACEITE MOTOR 15W40 MULTIGRADO"
click at [770, 432] on b "SOL053395" at bounding box center [757, 436] width 63 height 13
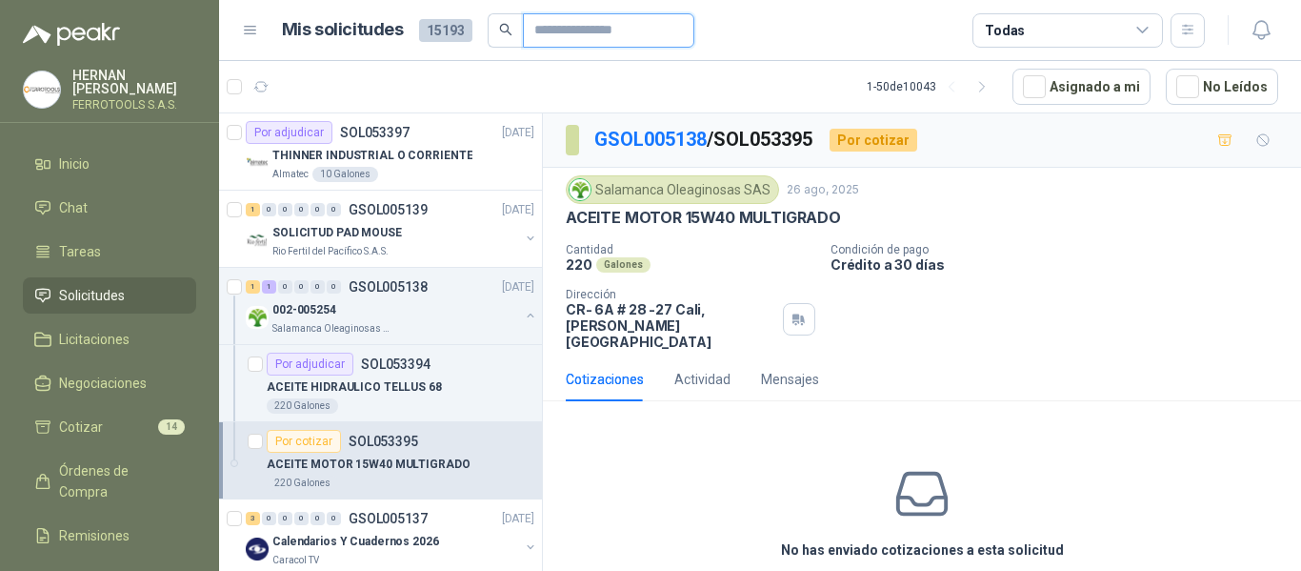
click at [607, 29] on input "text" at bounding box center [600, 30] width 133 height 32
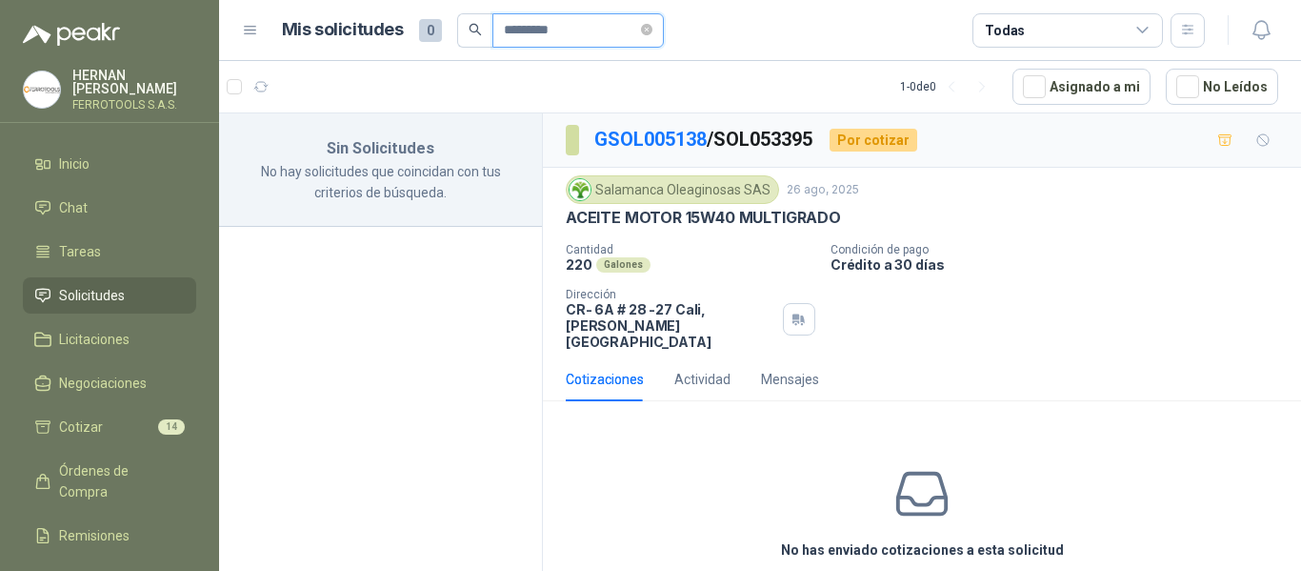
click at [600, 35] on input "*********" at bounding box center [570, 30] width 133 height 32
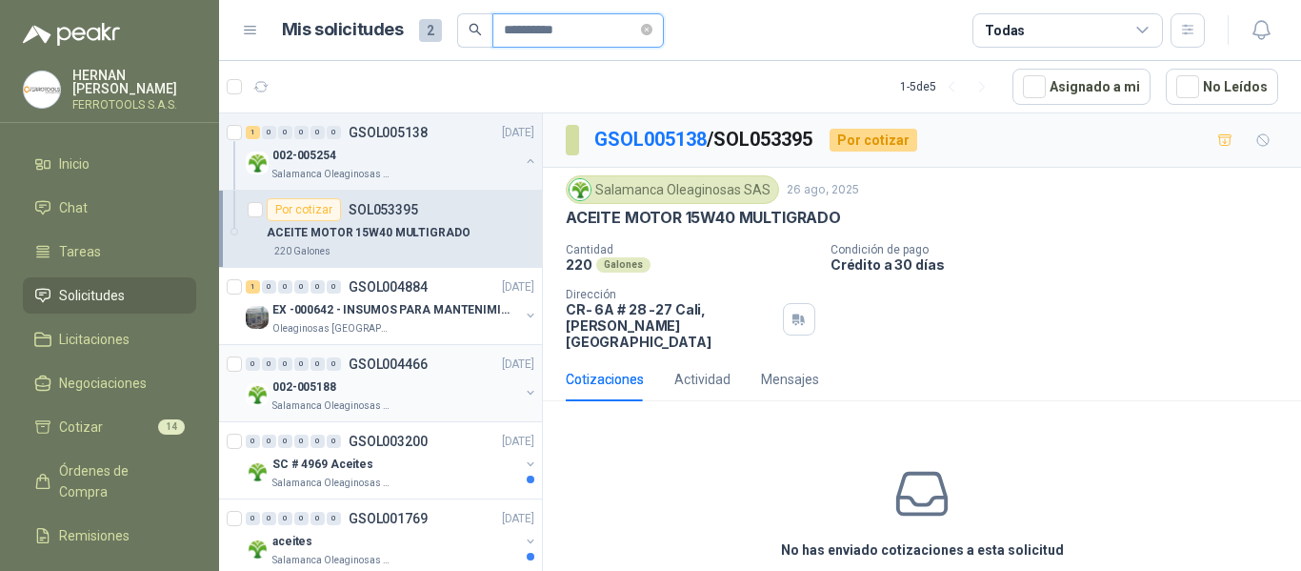
type input "**********"
click at [488, 387] on div "002-005188" at bounding box center [395, 386] width 247 height 23
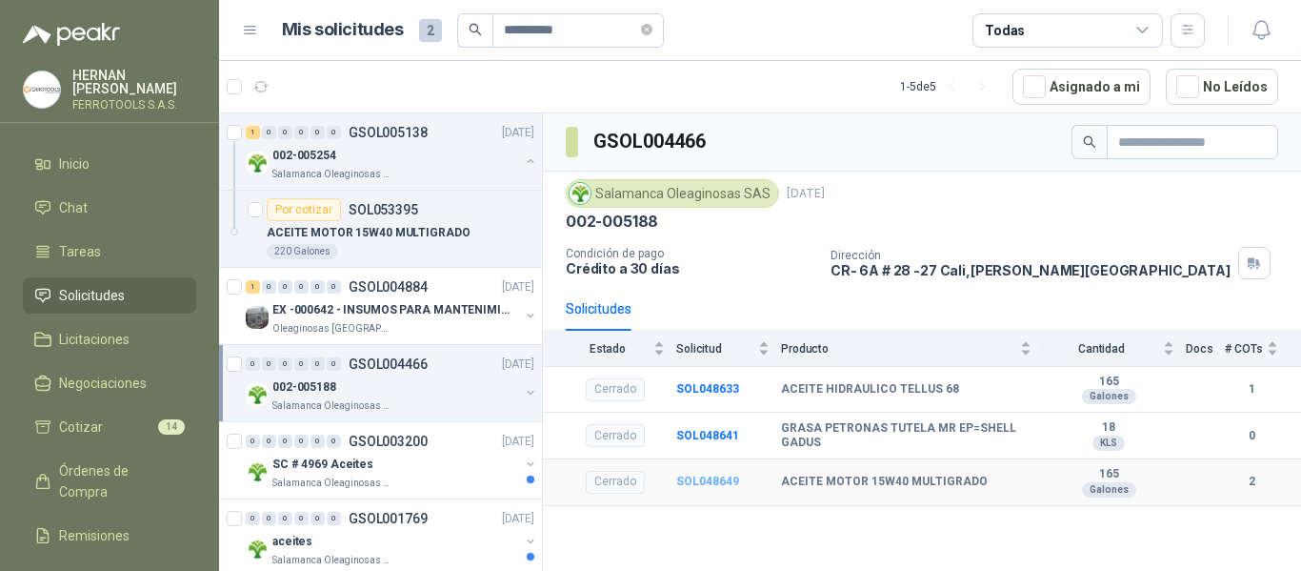
click at [706, 484] on b "SOL048649" at bounding box center [707, 480] width 63 height 13
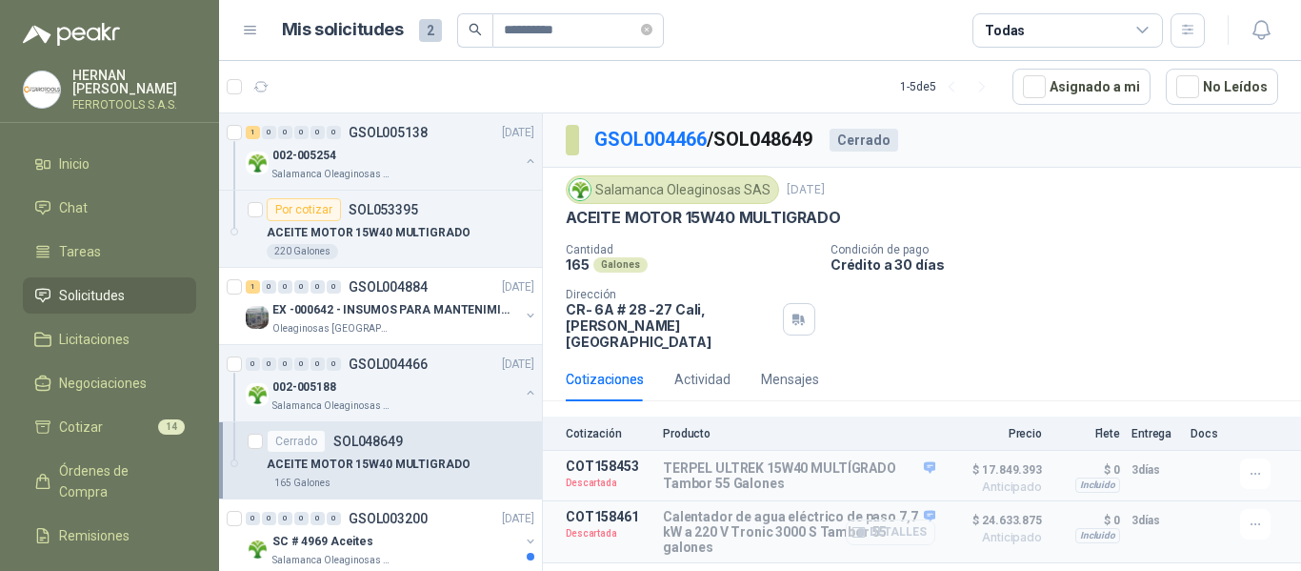
click at [902, 523] on button "Detalles" at bounding box center [891, 532] width 90 height 26
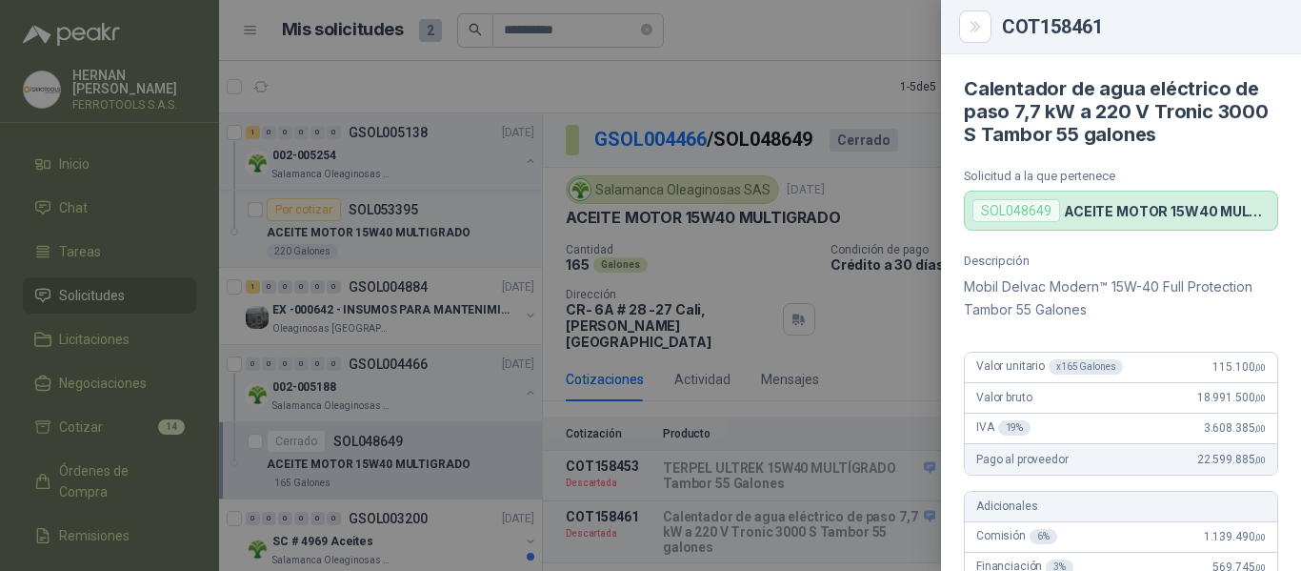
click at [855, 309] on div at bounding box center [650, 285] width 1301 height 571
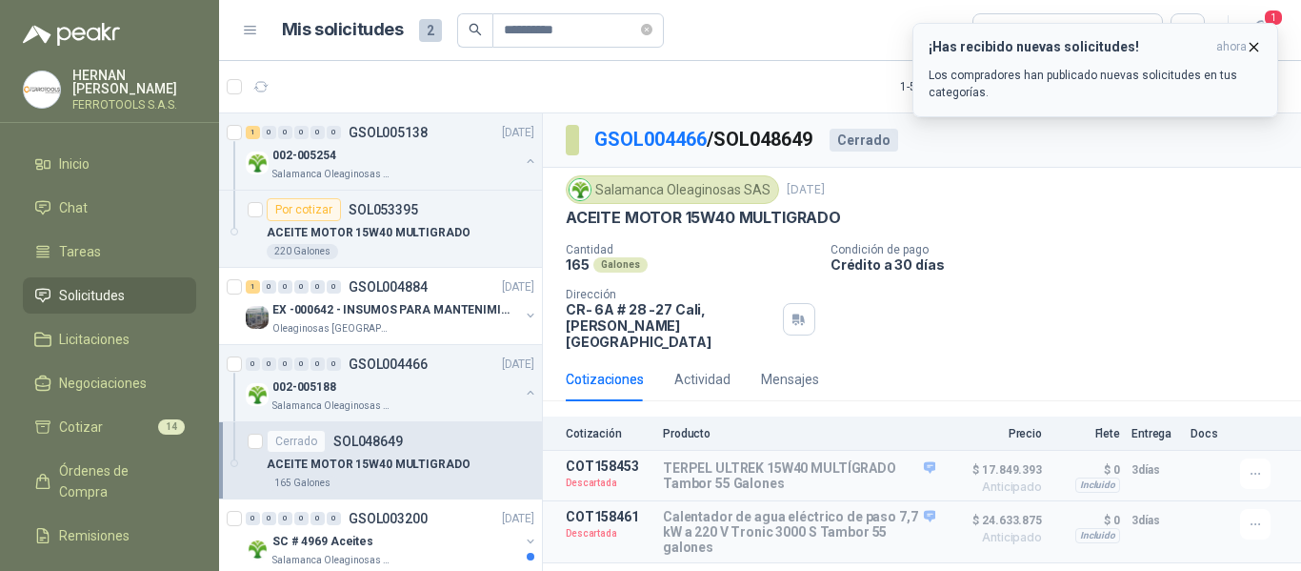
click at [1257, 48] on icon "button" at bounding box center [1254, 47] width 16 height 16
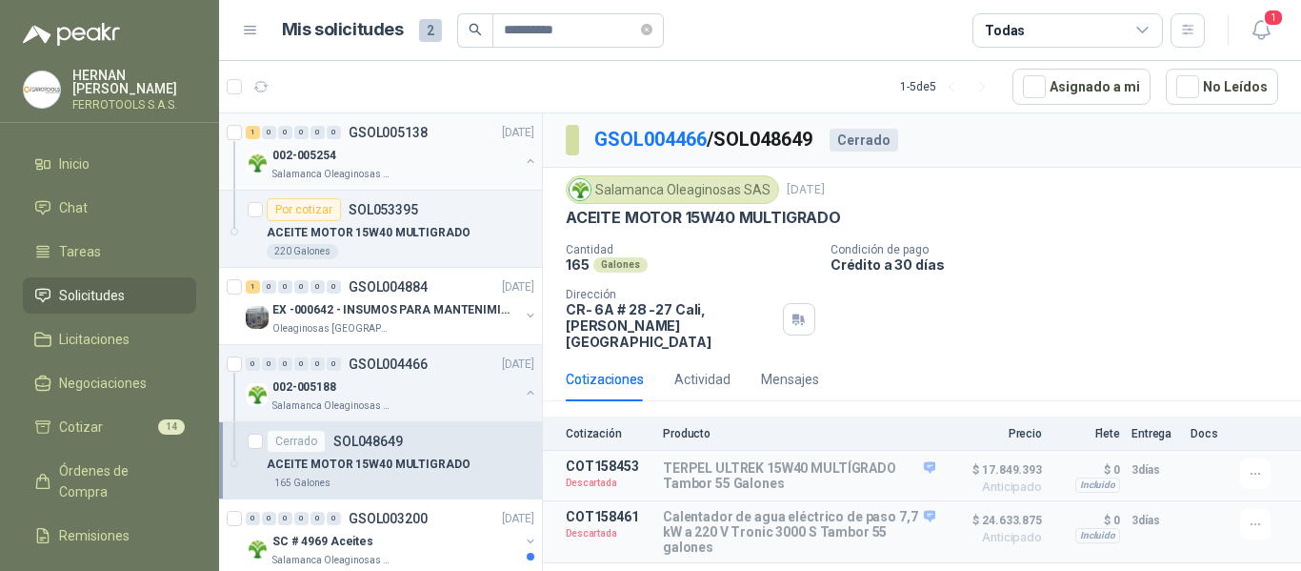
click at [427, 164] on div "002-005254" at bounding box center [395, 155] width 247 height 23
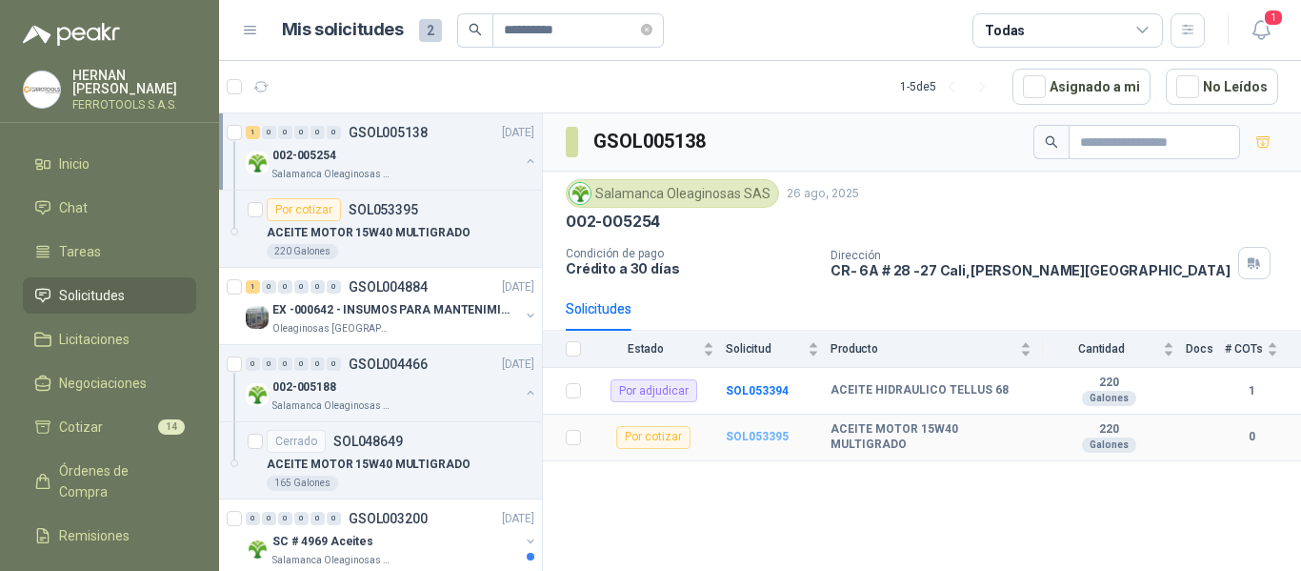
click at [754, 433] on b "SOL053395" at bounding box center [757, 436] width 63 height 13
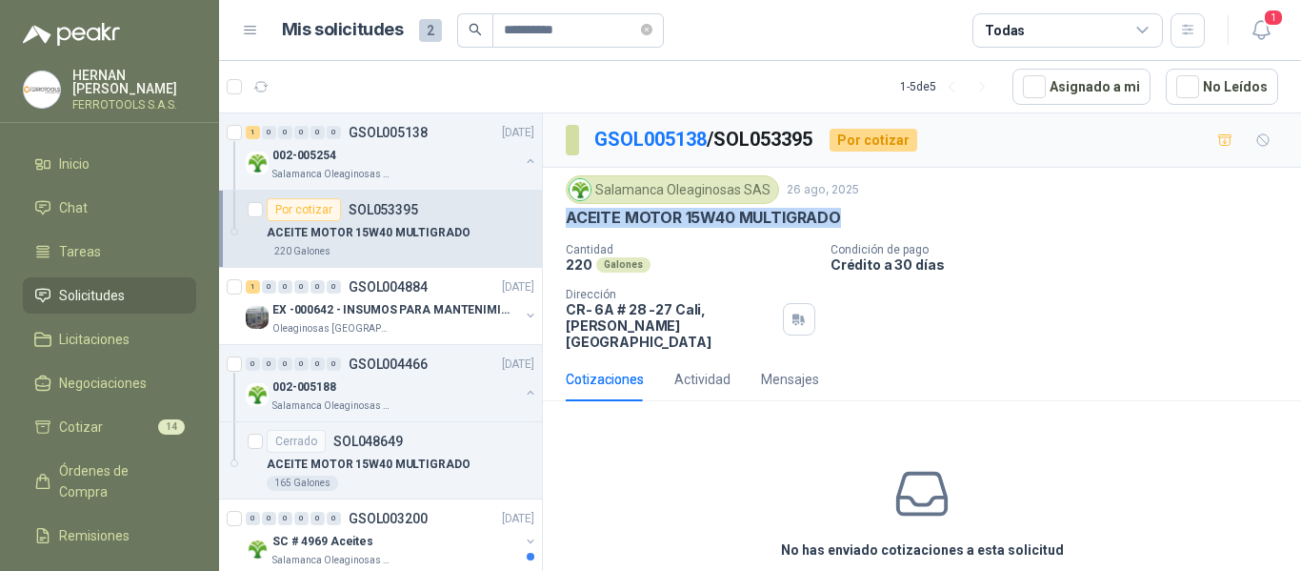
drag, startPoint x: 568, startPoint y: 221, endPoint x: 886, endPoint y: 229, distance: 318.2
click at [886, 229] on div "Salamanca Oleaginosas SAS 26 ago, 2025 ACEITE MOTOR 15W40 MULTIGRADO Cantidad 2…" at bounding box center [922, 262] width 712 height 174
copy p "ACEITE MOTOR 15W40 MULTIGRADO"
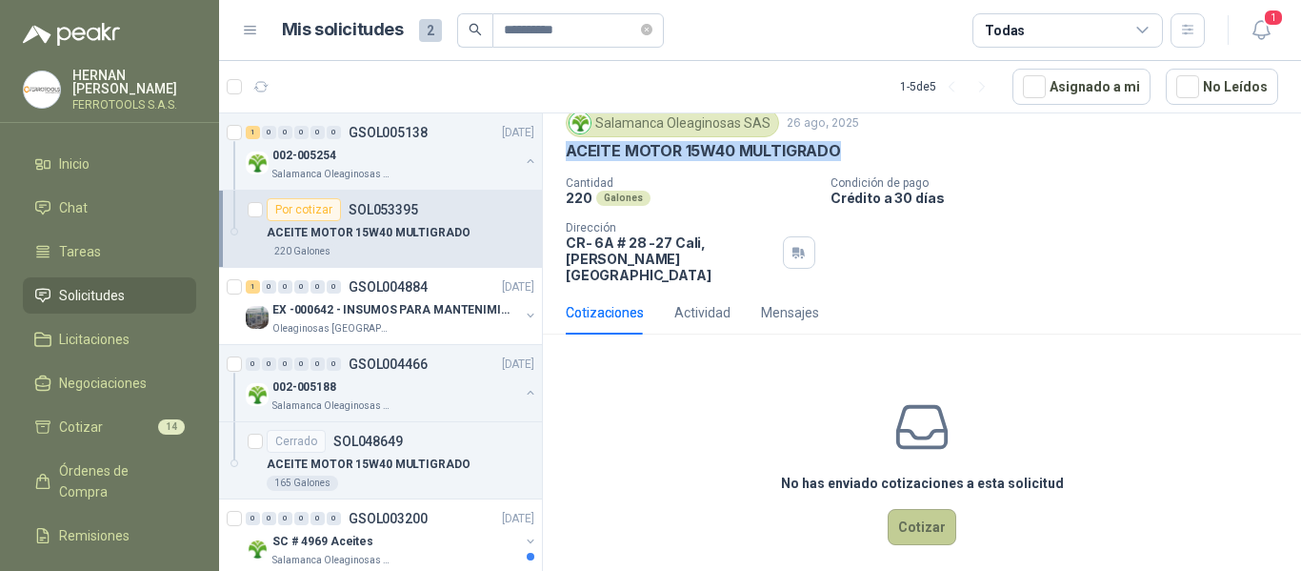
click at [914, 509] on button "Cotizar" at bounding box center [922, 527] width 69 height 36
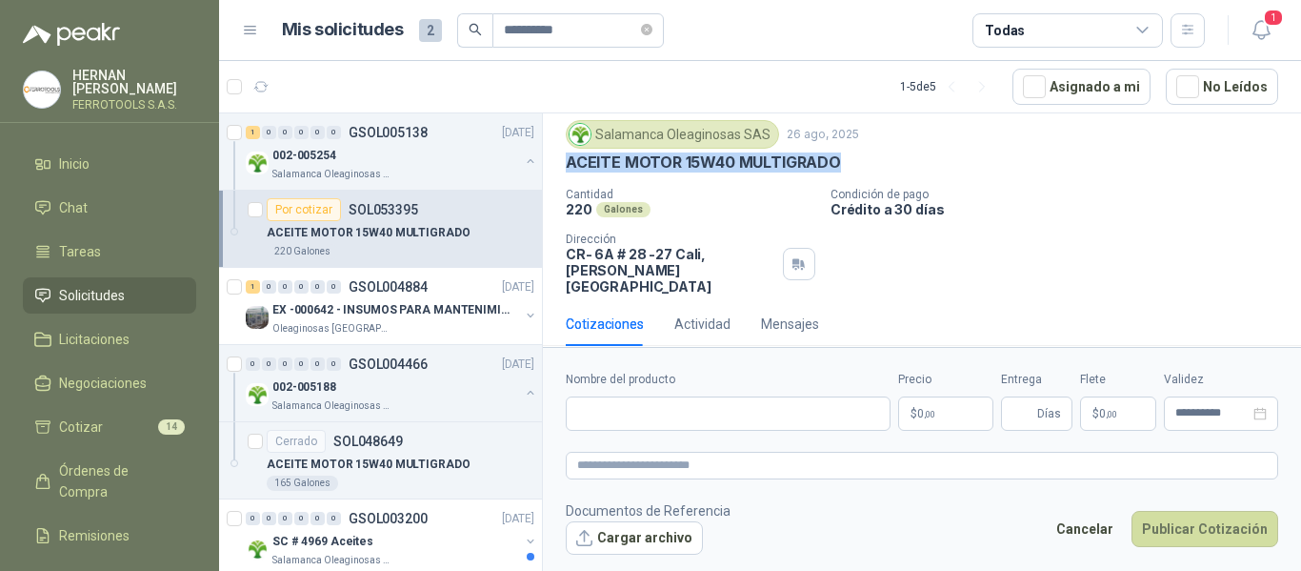
scroll to position [53, 0]
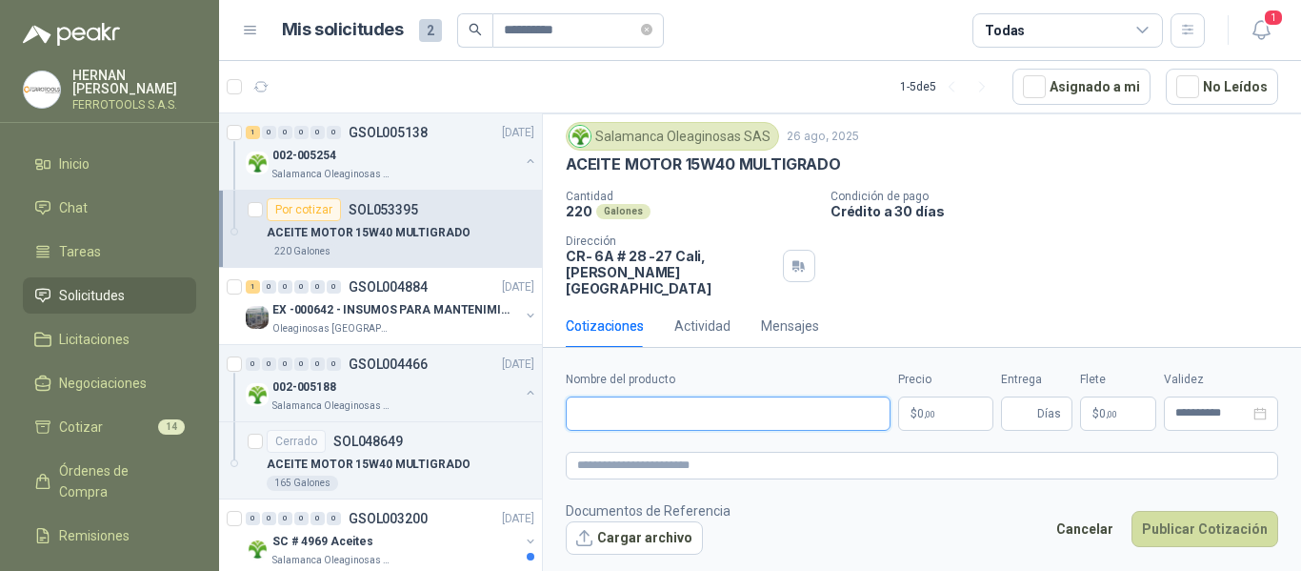
click at [795, 416] on input "Nombre del producto" at bounding box center [728, 413] width 325 height 34
paste input "**********"
type input "**********"
click at [782, 475] on textarea at bounding box center [922, 465] width 712 height 28
paste textarea "**********"
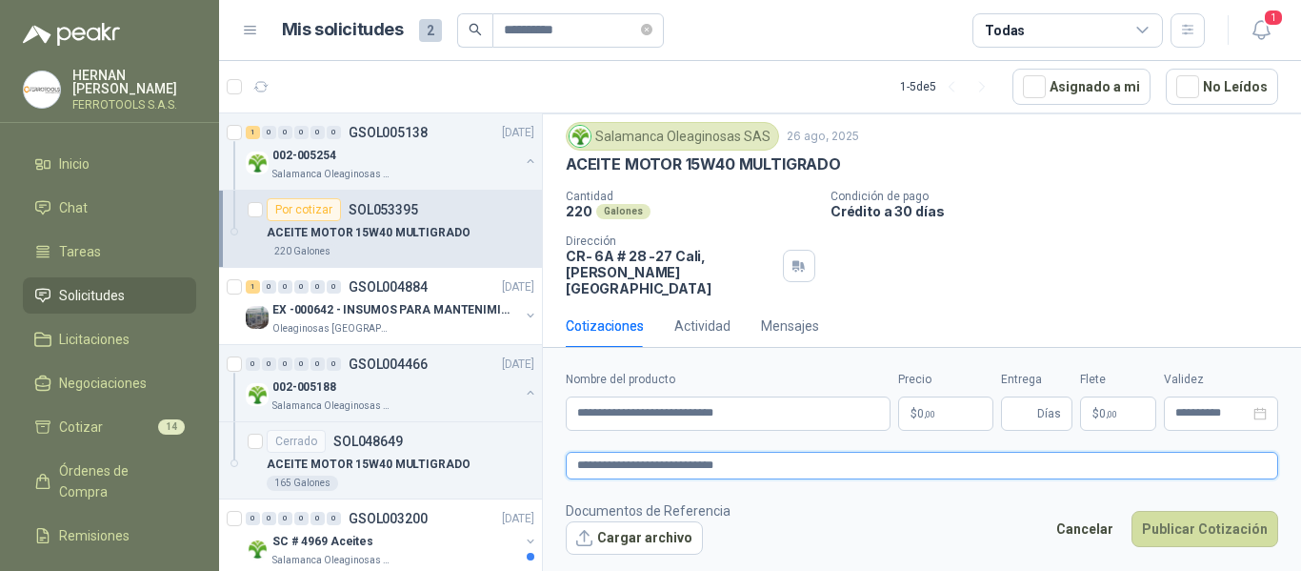
type textarea "**********"
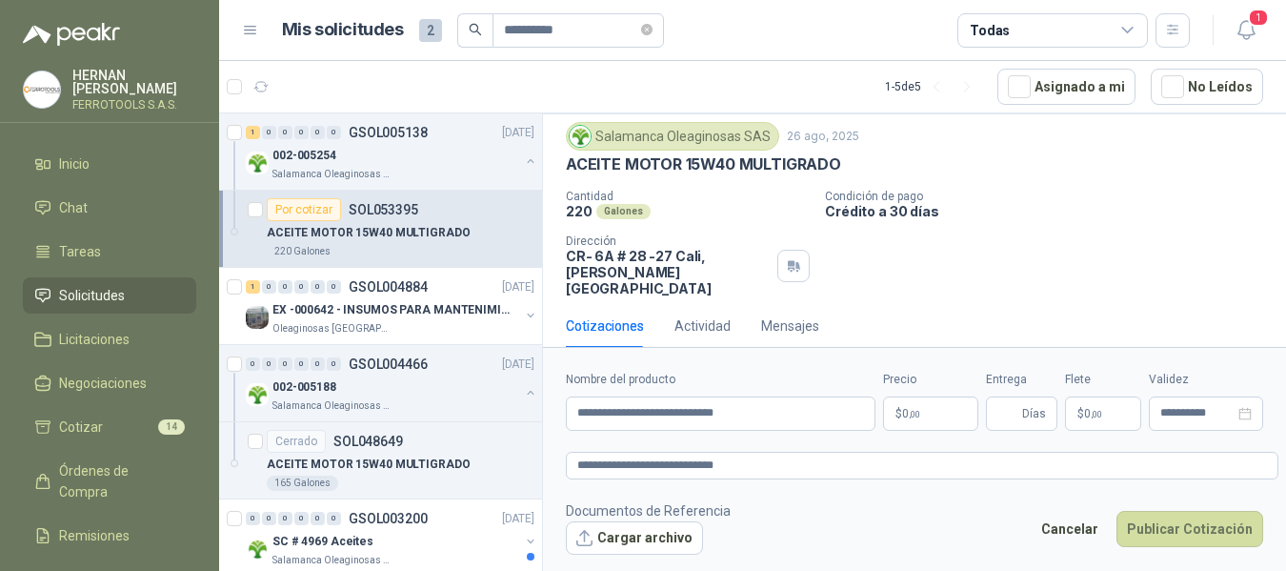
click at [914, 408] on body "**********" at bounding box center [643, 285] width 1286 height 571
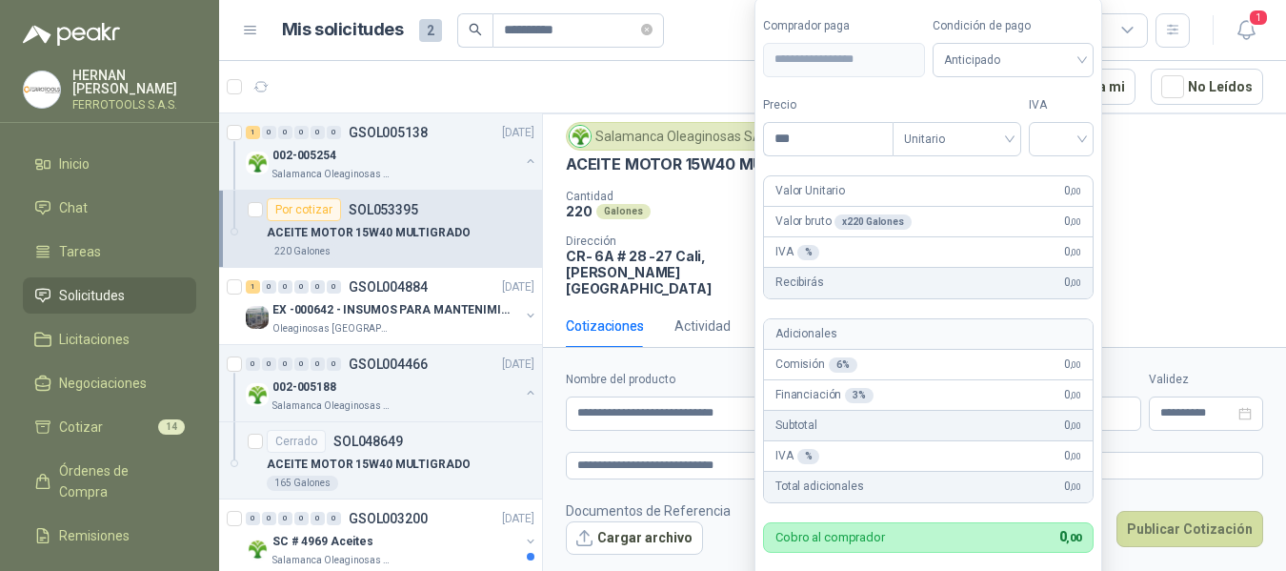
click at [1146, 203] on p "Crédito a 30 días" at bounding box center [1051, 211] width 453 height 16
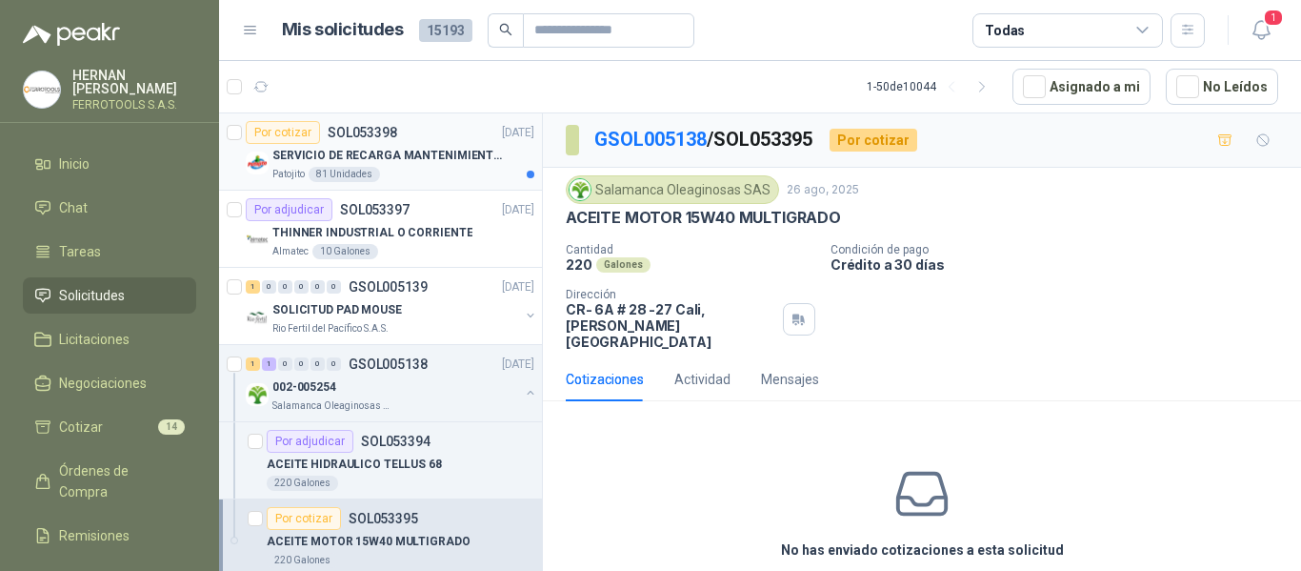
click at [434, 173] on div "Patojito 81 Unidades" at bounding box center [403, 174] width 262 height 15
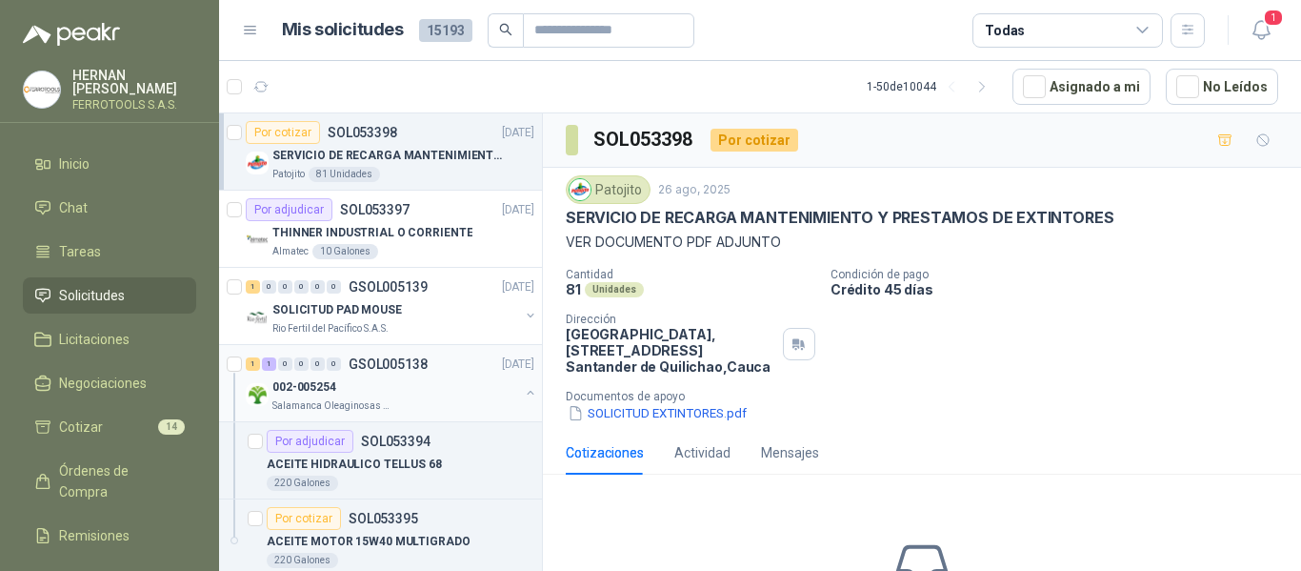
click at [430, 389] on div "002-005254" at bounding box center [395, 386] width 247 height 23
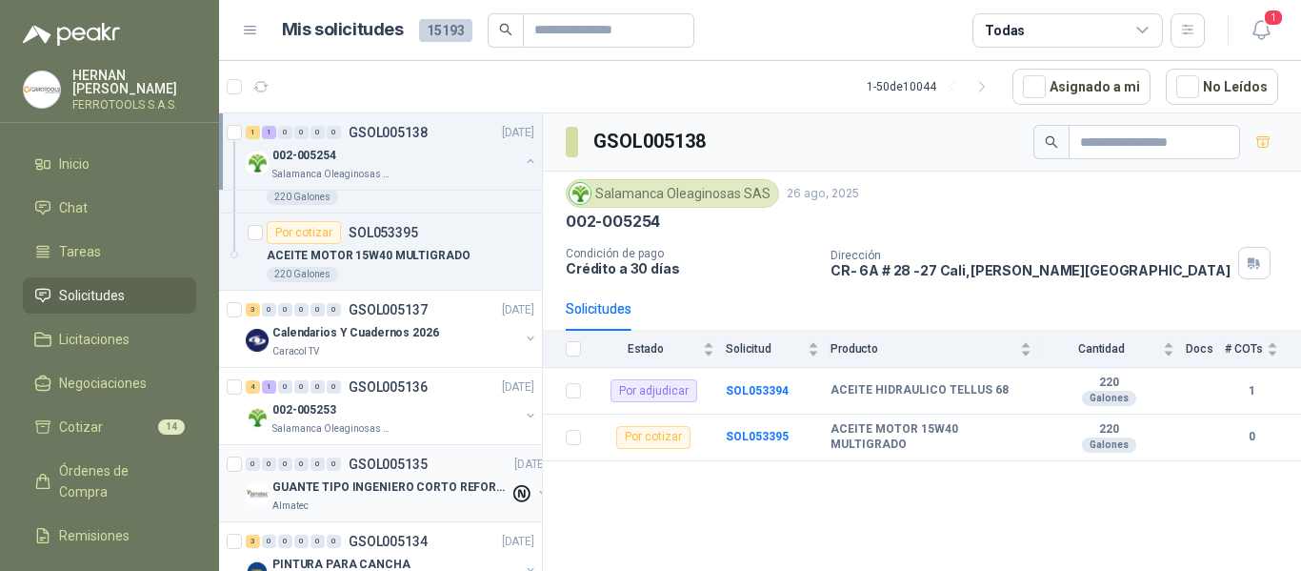
scroll to position [381, 0]
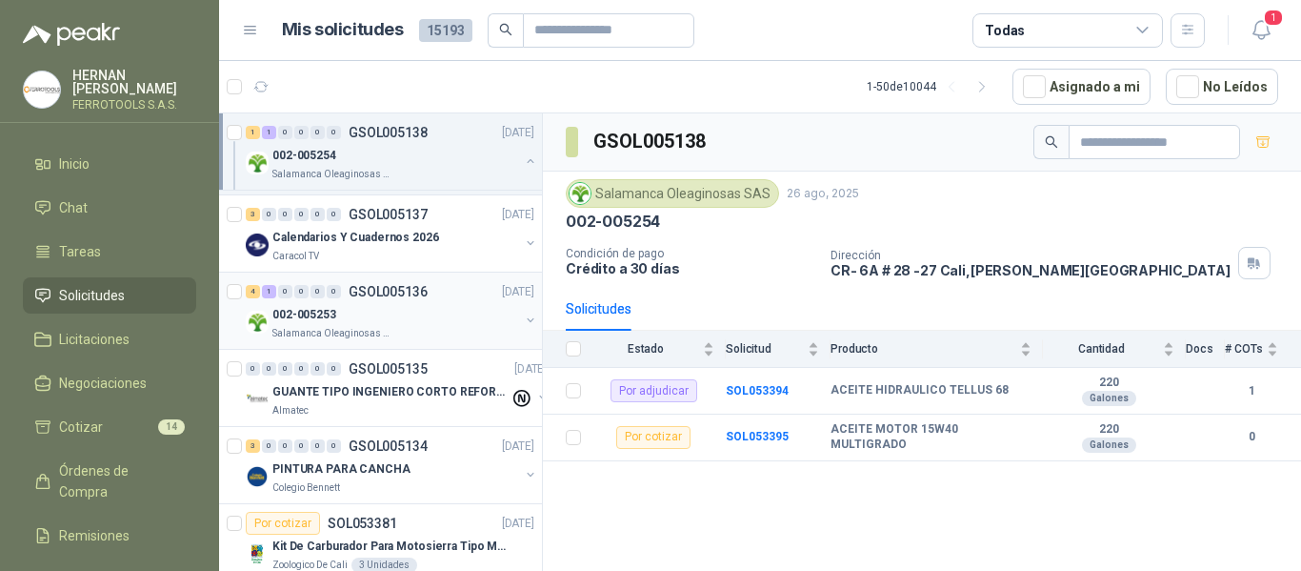
click at [350, 311] on div "002-005253" at bounding box center [395, 314] width 247 height 23
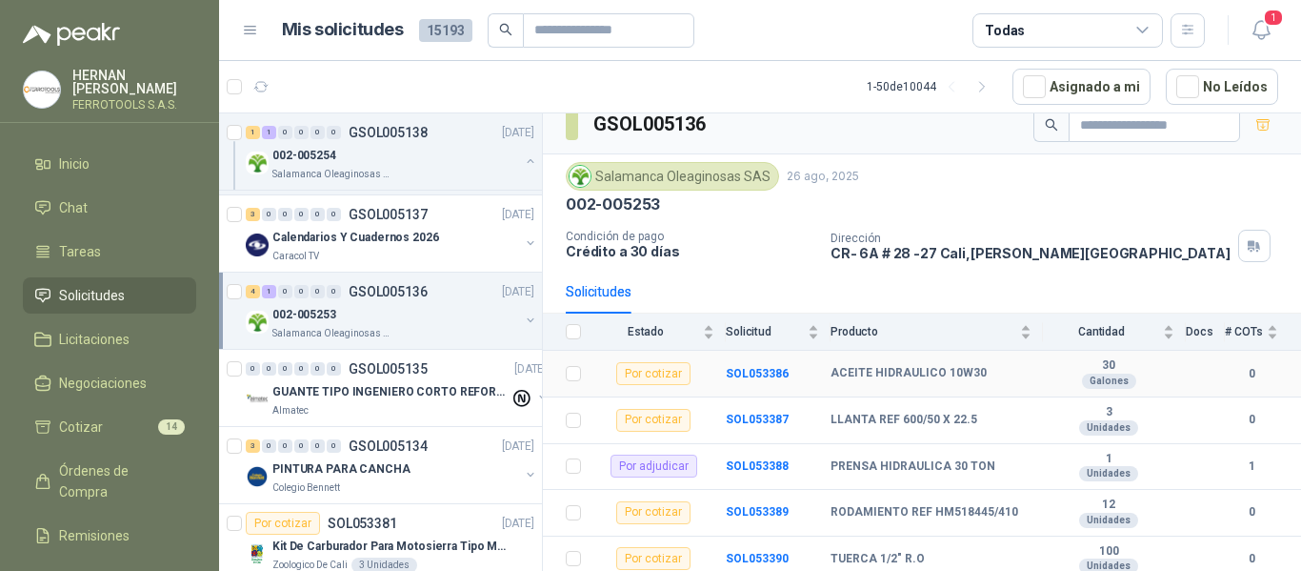
scroll to position [22, 0]
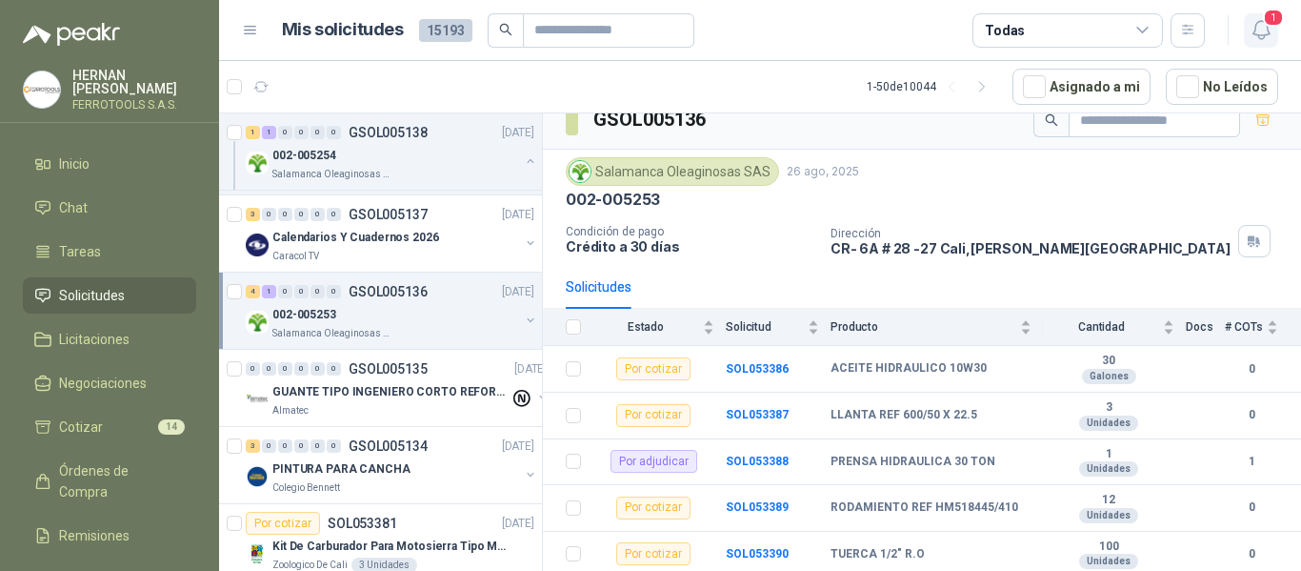
click at [1265, 34] on icon "button" at bounding box center [1260, 30] width 16 height 18
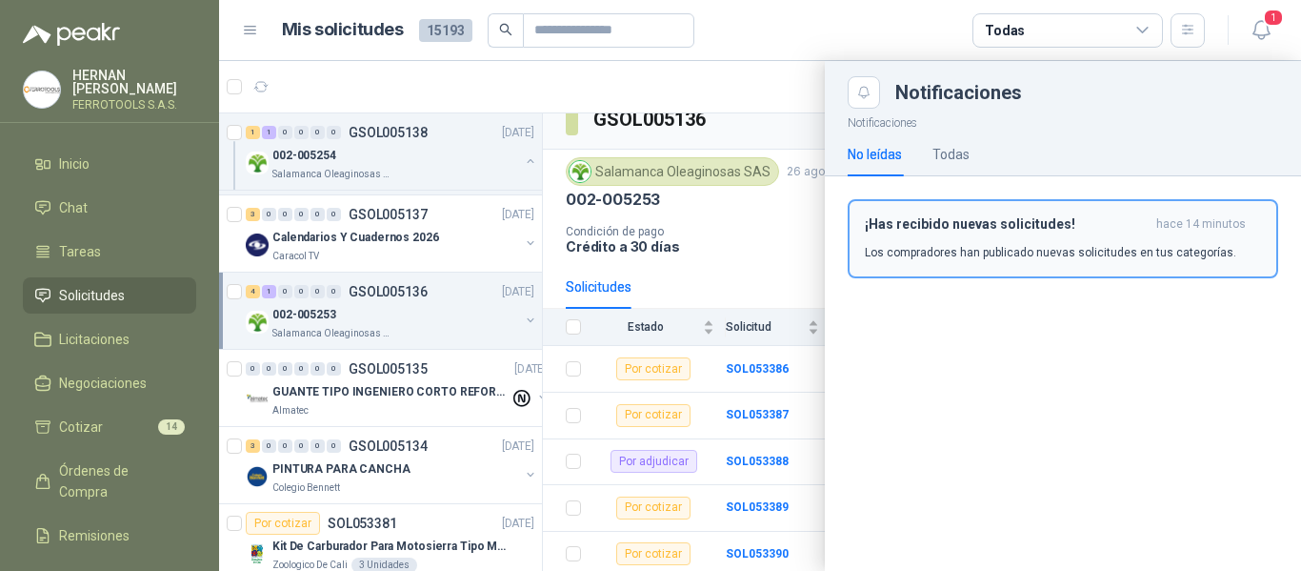
click at [942, 230] on h3 "¡Has recibido nuevas solicitudes!" at bounding box center [1007, 224] width 284 height 16
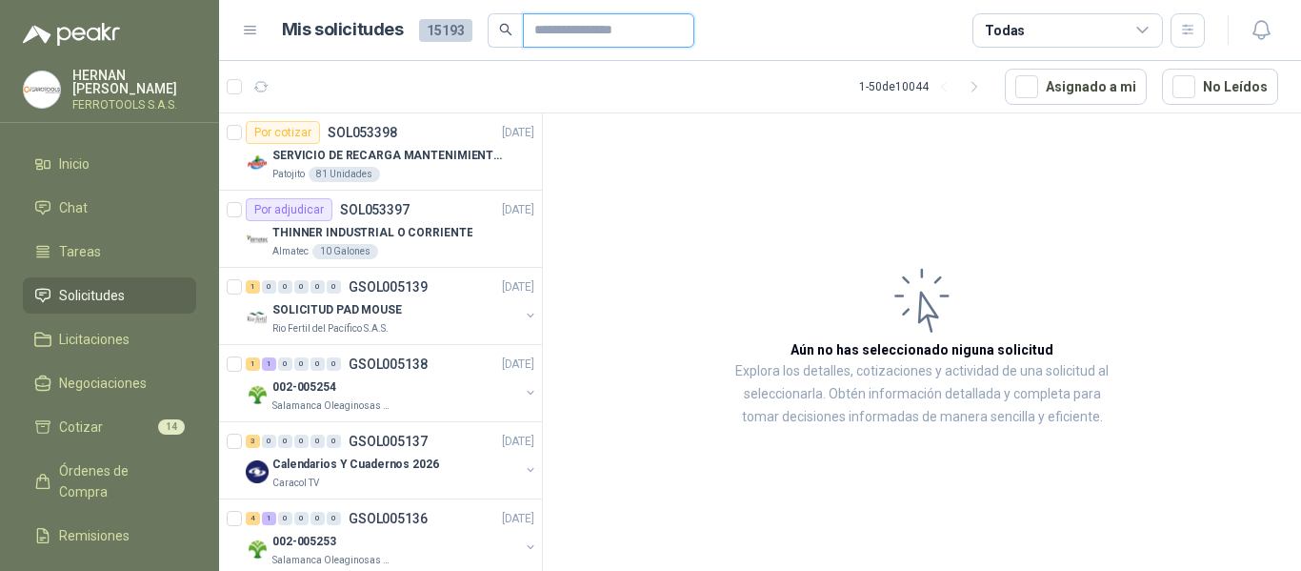
click at [591, 30] on input "text" at bounding box center [600, 30] width 133 height 32
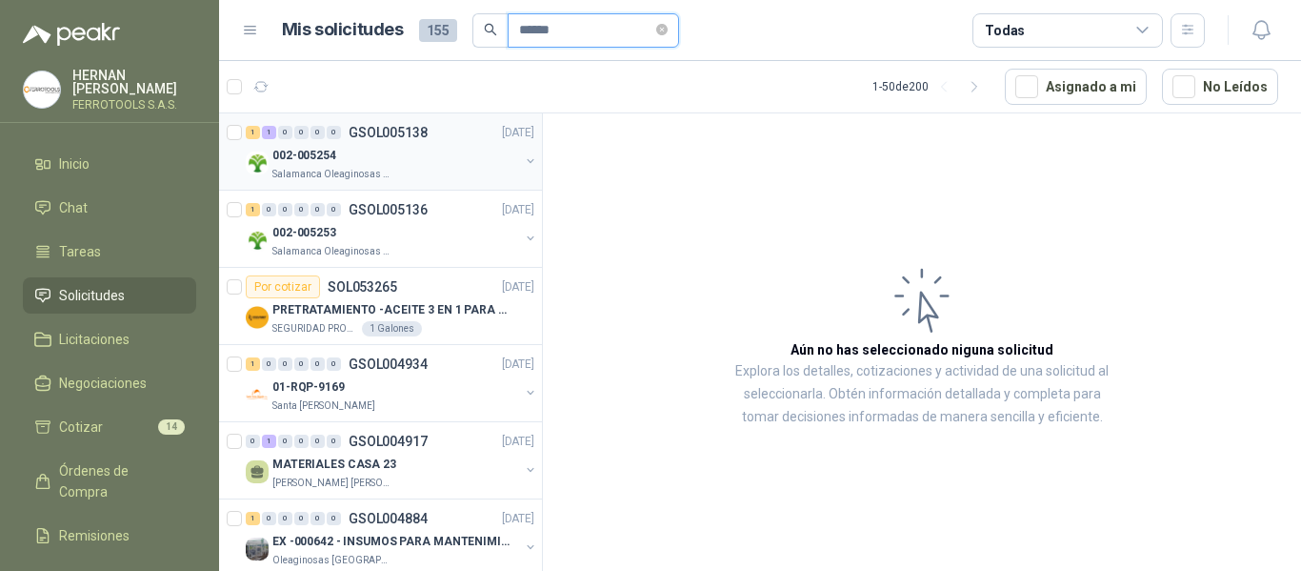
type input "******"
click at [455, 168] on div "Salamanca Oleaginosas SAS" at bounding box center [395, 174] width 247 height 15
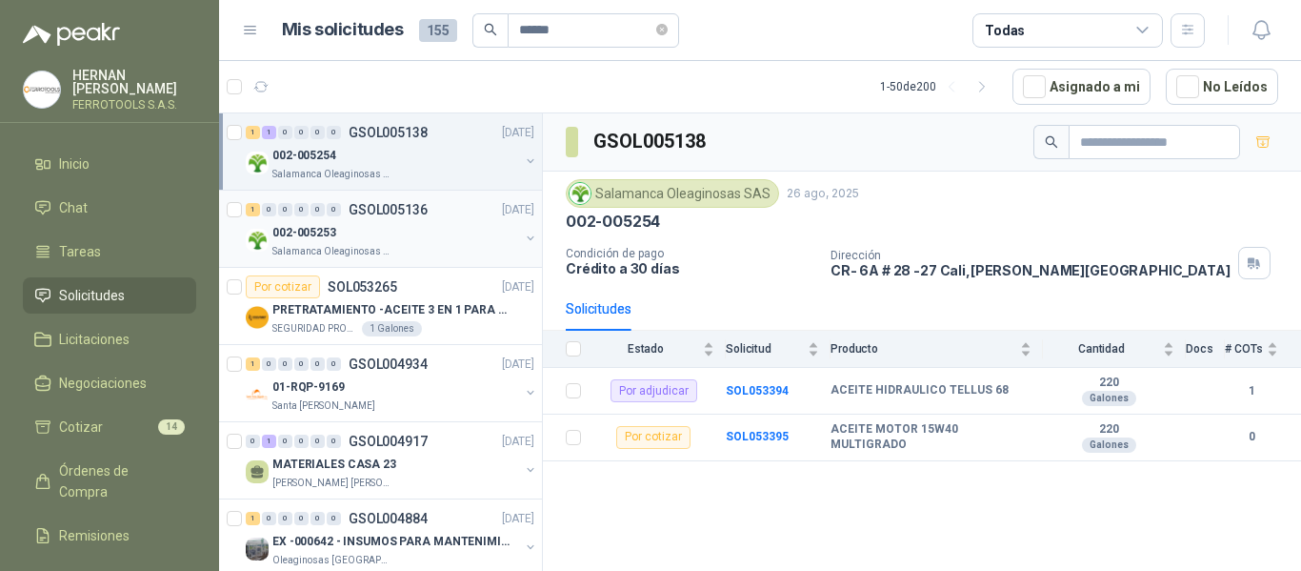
click at [437, 245] on div "Salamanca Oleaginosas SAS" at bounding box center [395, 251] width 247 height 15
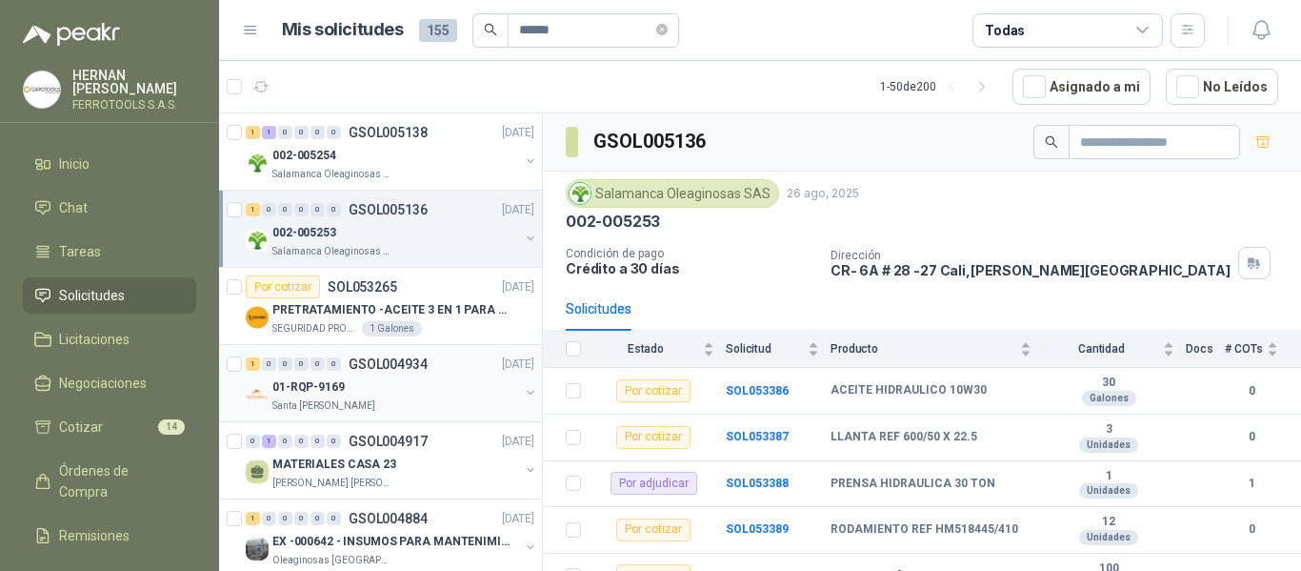
click at [431, 389] on div "01-RQP-9169" at bounding box center [395, 386] width 247 height 23
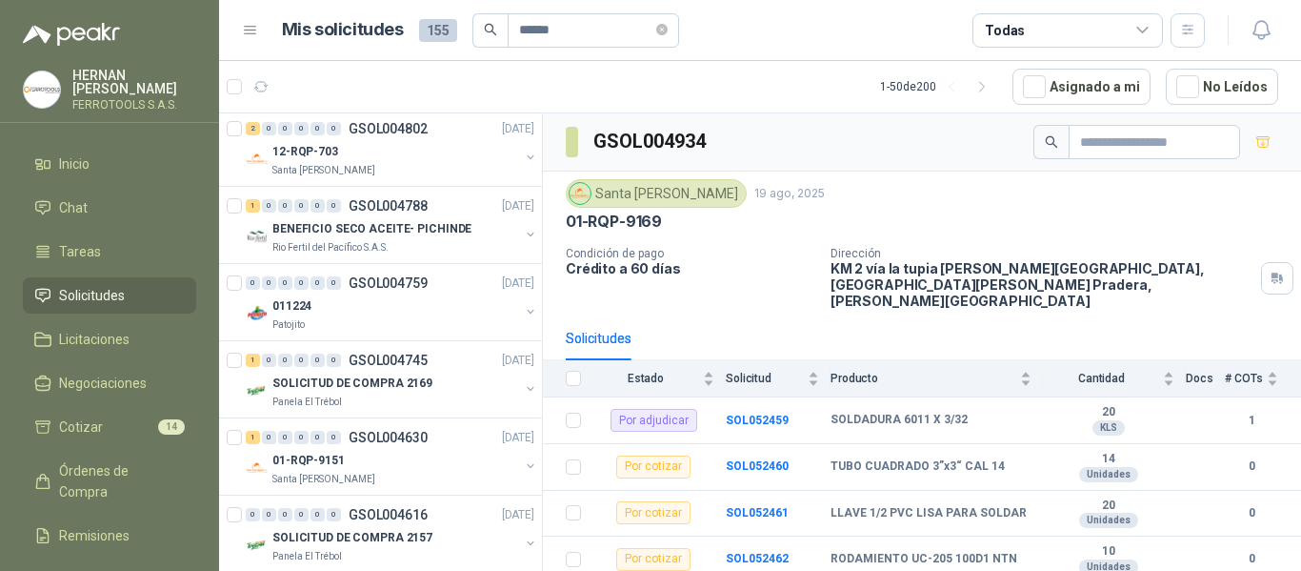
scroll to position [667, 0]
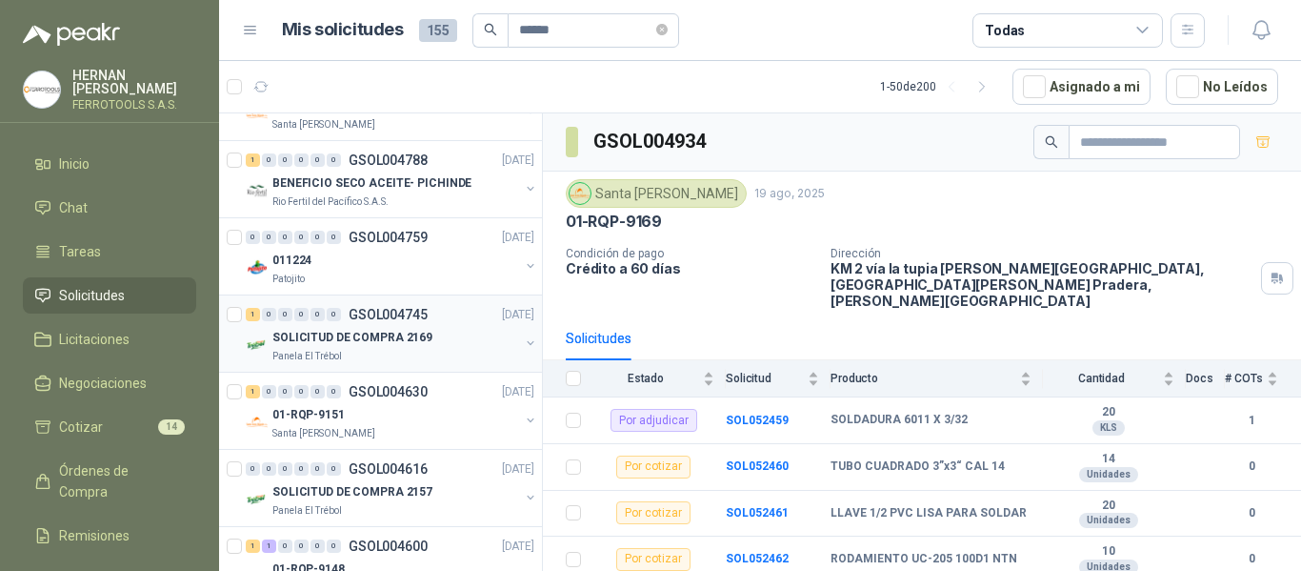
click at [412, 333] on p "SOLICITUD DE COMPRA 2169" at bounding box center [352, 338] width 160 height 18
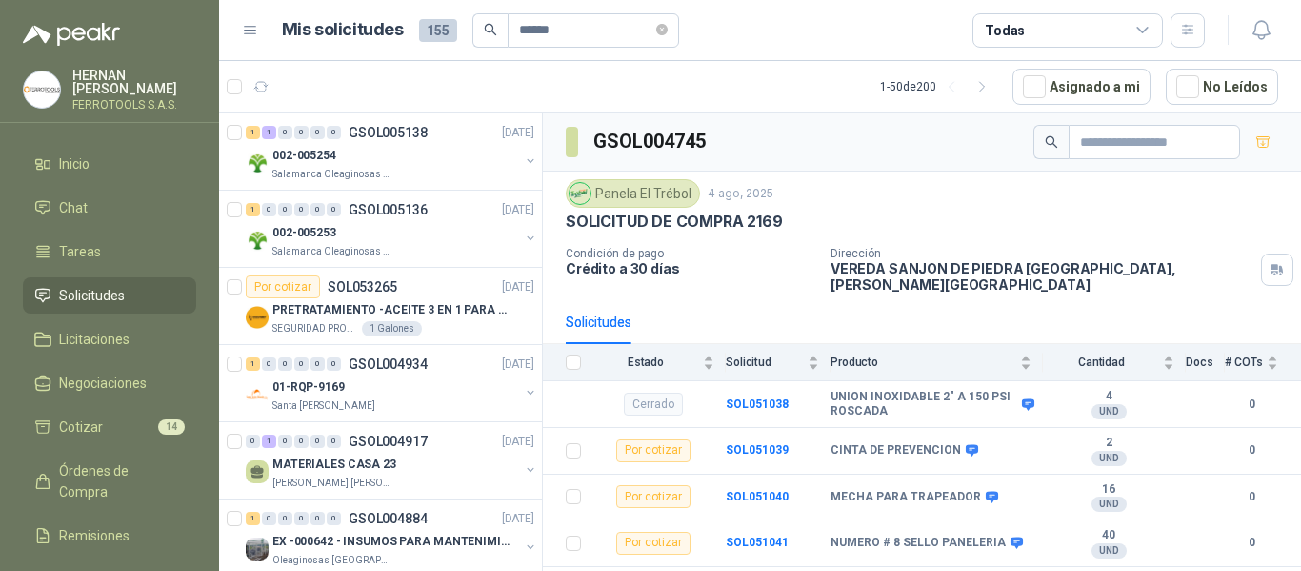
click at [1144, 33] on icon at bounding box center [1142, 30] width 17 height 17
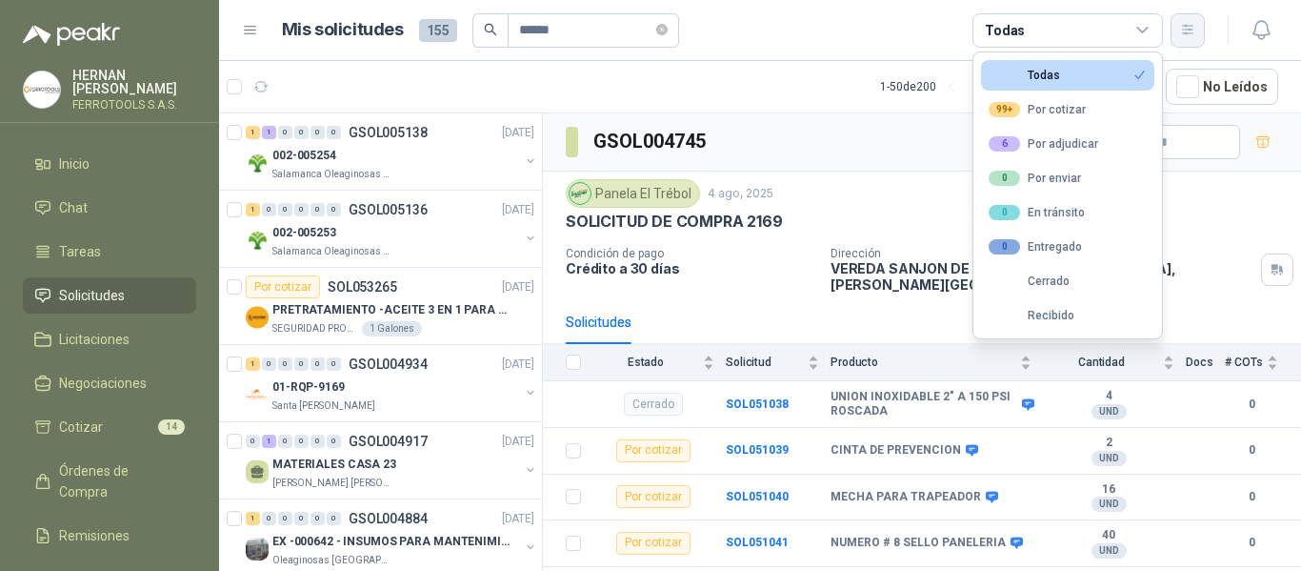
click at [1191, 33] on icon "button" at bounding box center [1188, 30] width 16 height 16
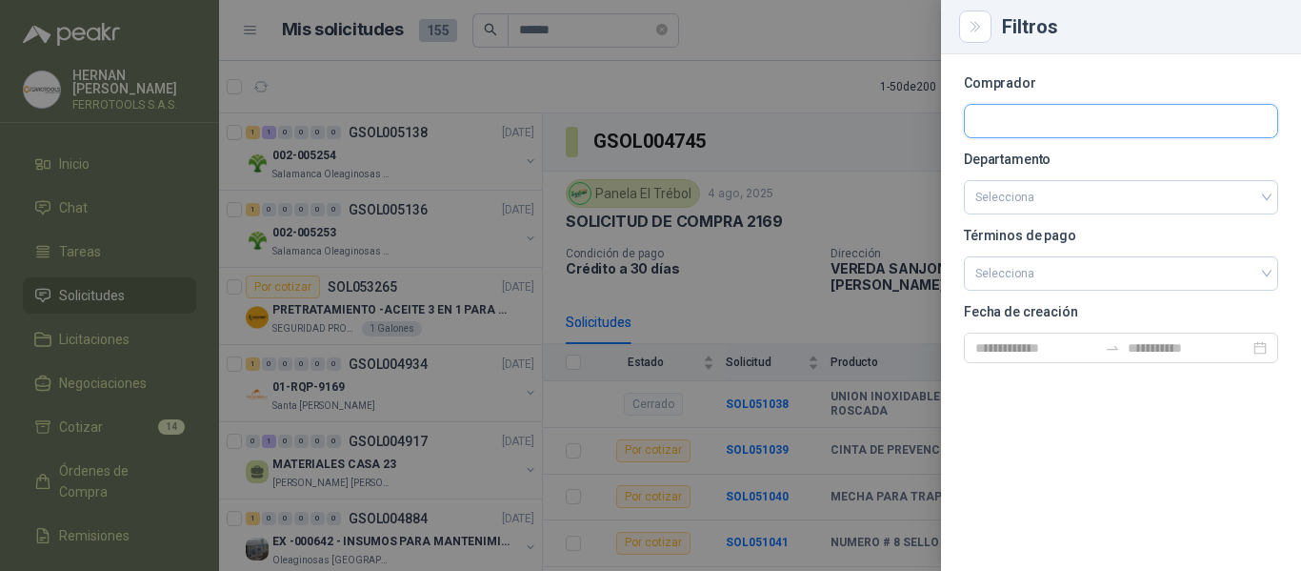
click at [1061, 113] on input "text" at bounding box center [1121, 121] width 312 height 32
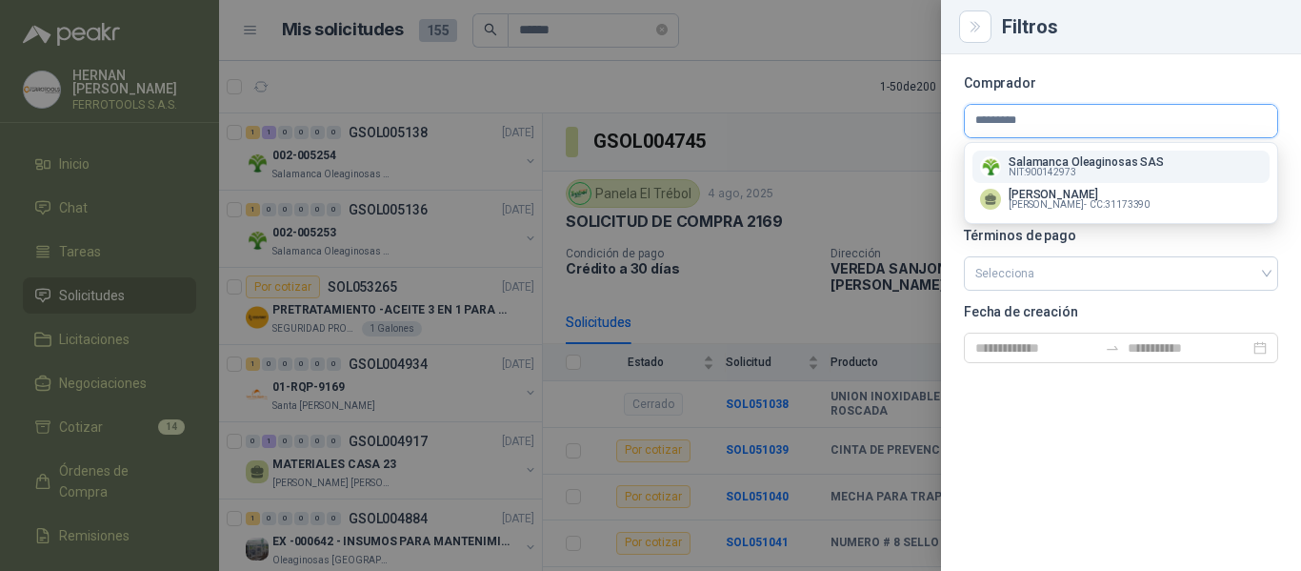
type input "*********"
click at [1127, 164] on p "Salamanca Oleaginosas SAS" at bounding box center [1086, 161] width 155 height 11
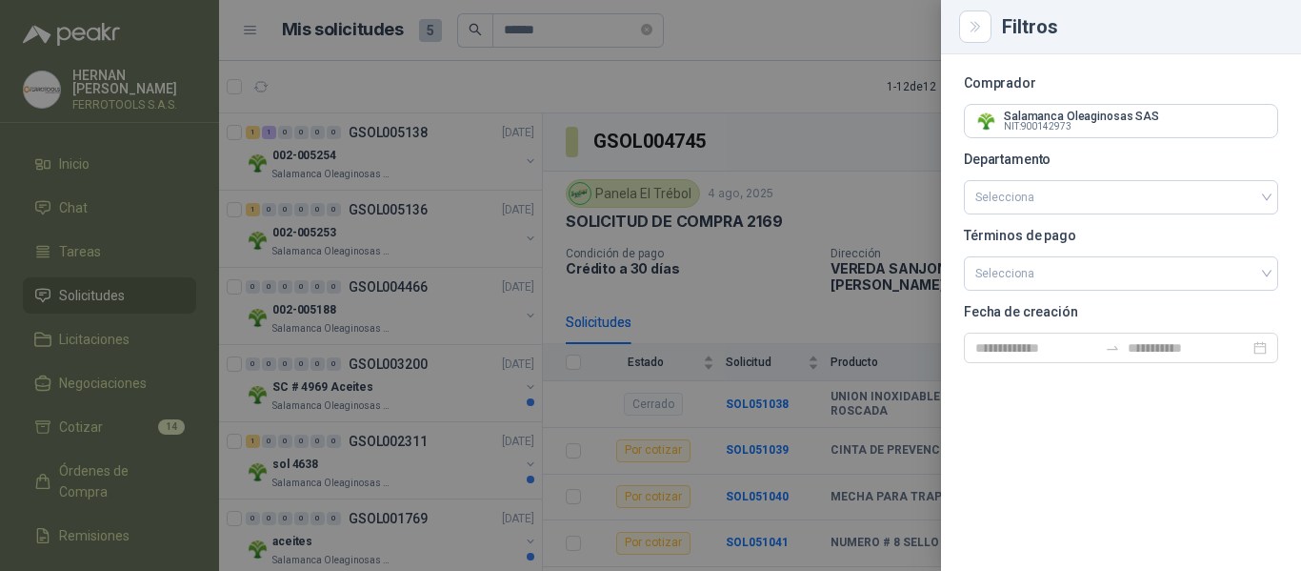
click at [854, 90] on div at bounding box center [650, 285] width 1301 height 571
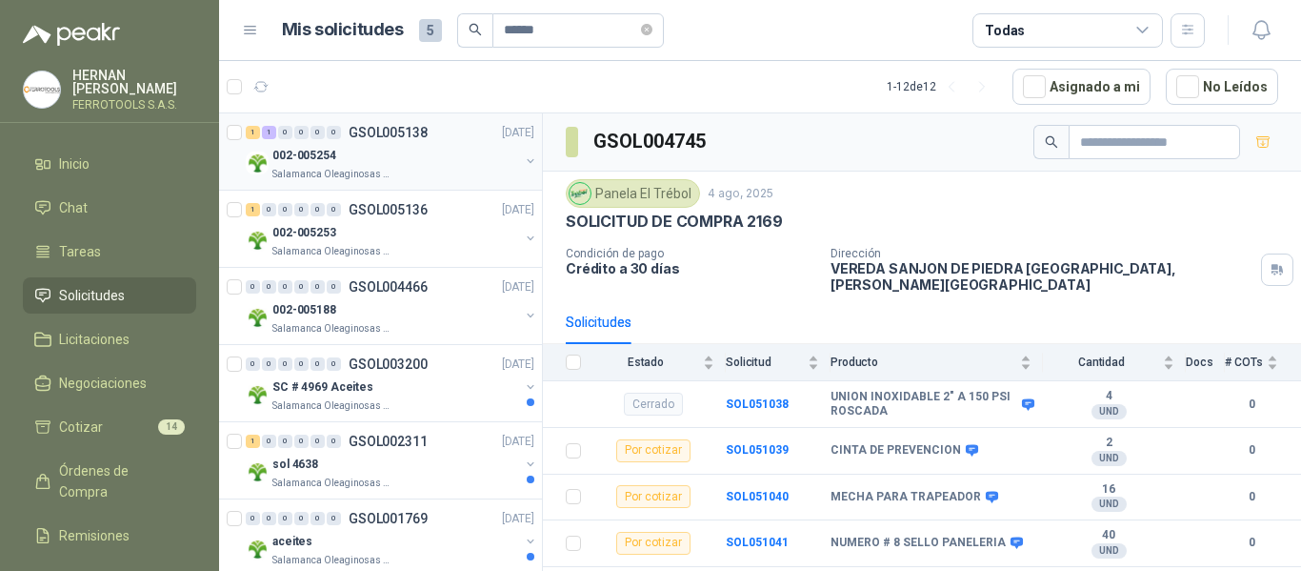
click at [452, 169] on div "Salamanca Oleaginosas SAS" at bounding box center [395, 174] width 247 height 15
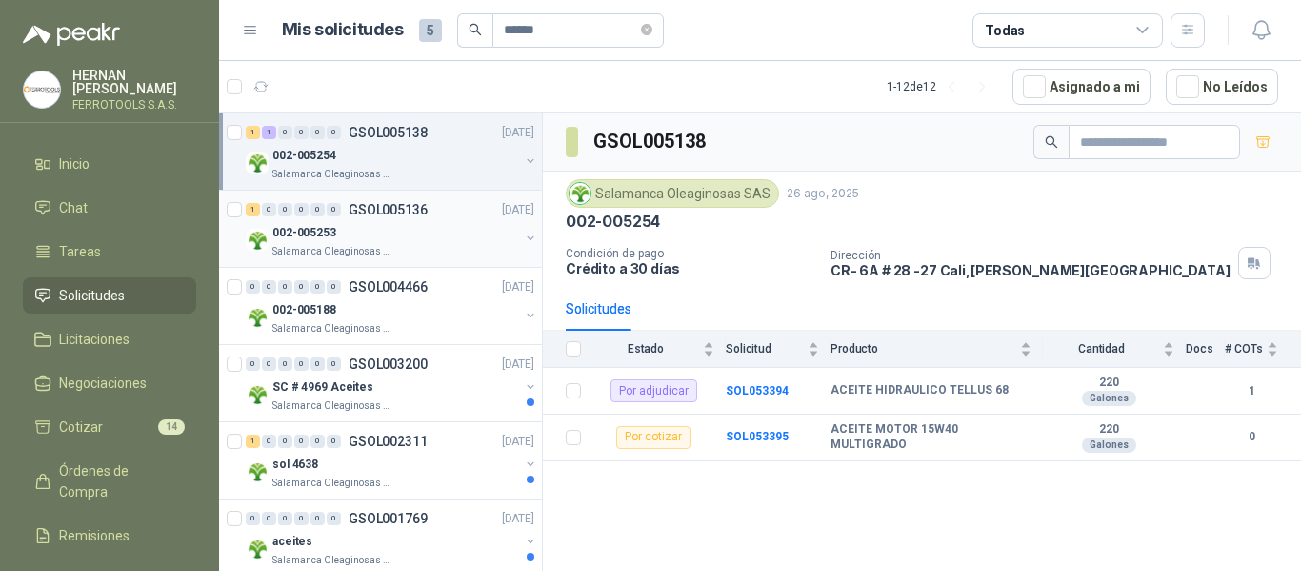
click at [448, 240] on div "002-005253" at bounding box center [395, 232] width 247 height 23
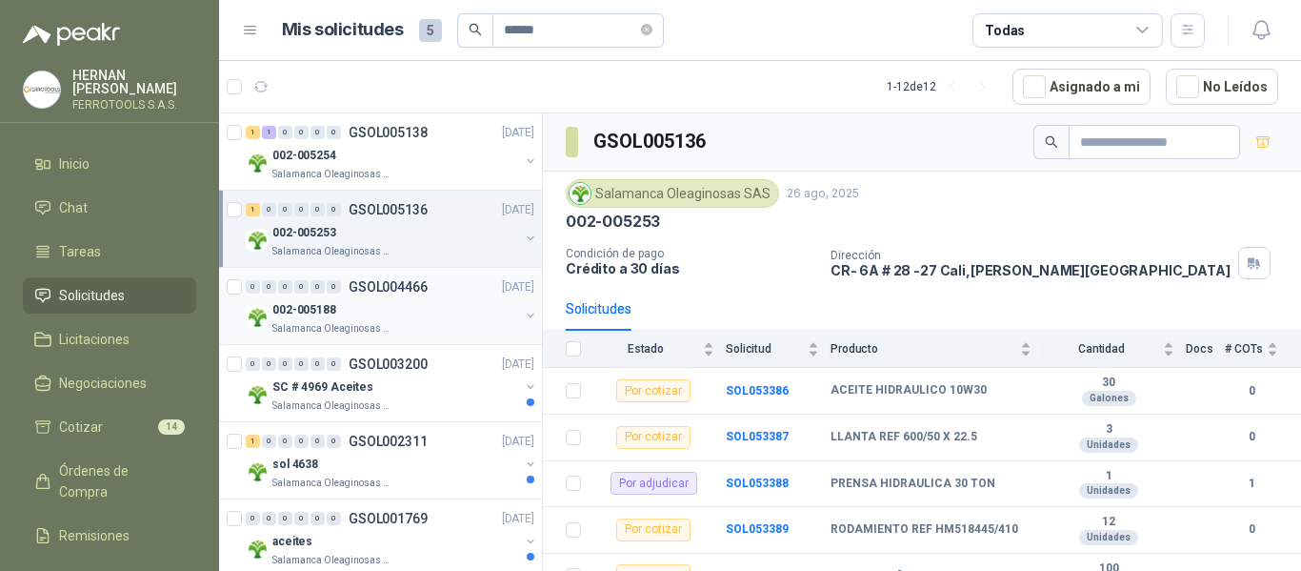
click at [442, 315] on div "002-005188" at bounding box center [395, 309] width 247 height 23
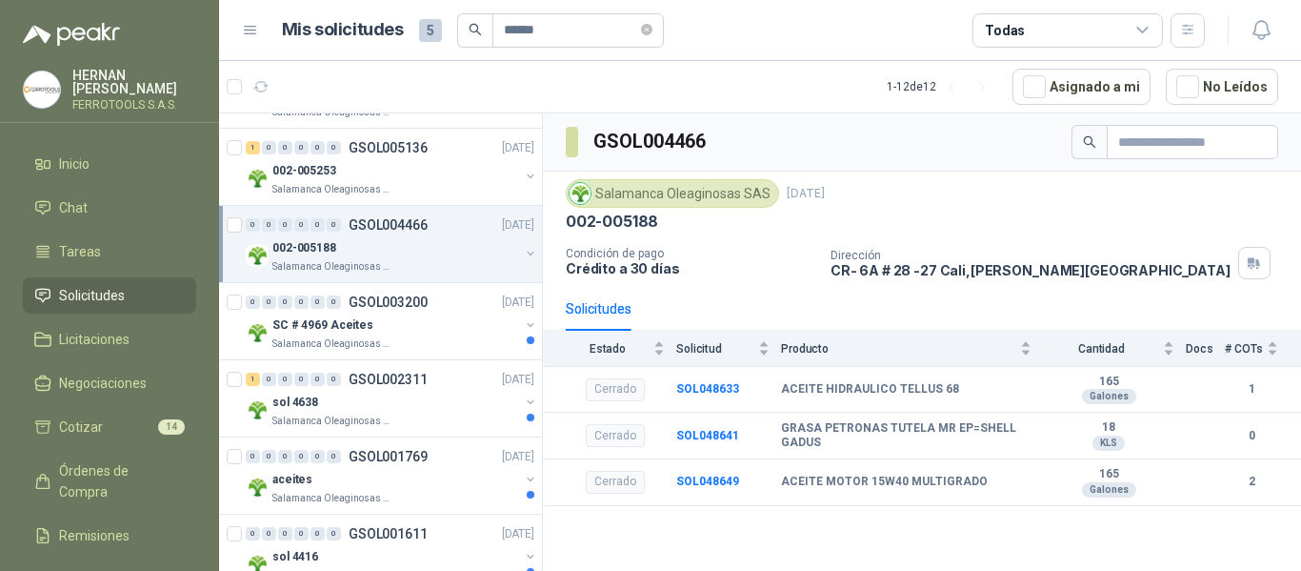
scroll to position [95, 0]
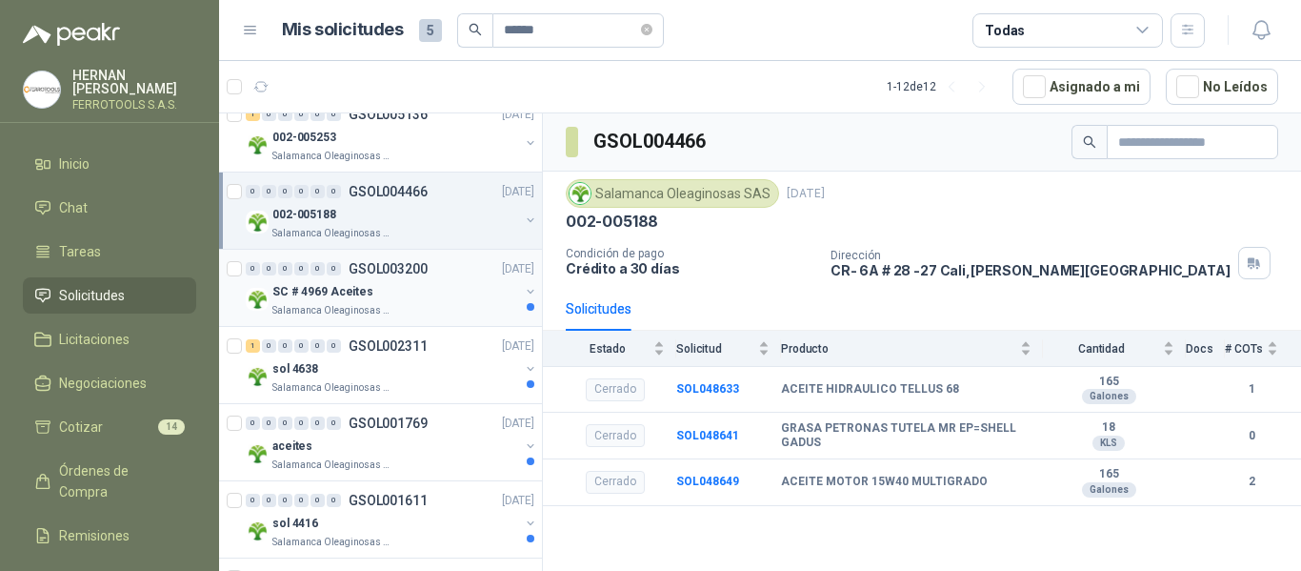
click at [456, 294] on div "SC # 4969 Aceites" at bounding box center [395, 291] width 247 height 23
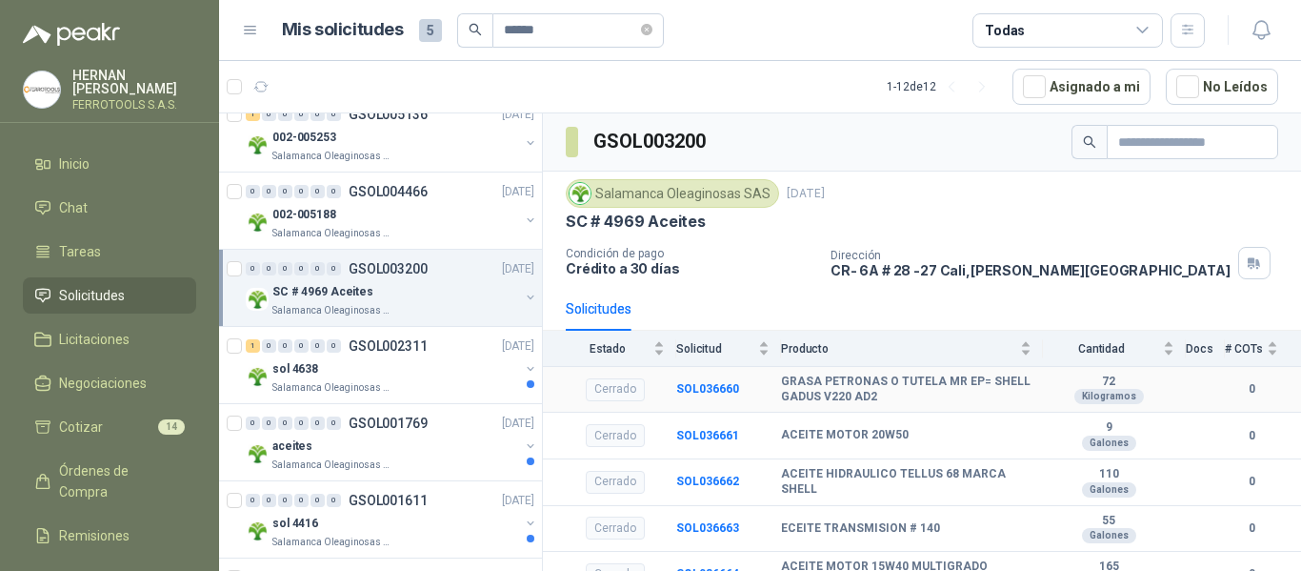
scroll to position [21, 0]
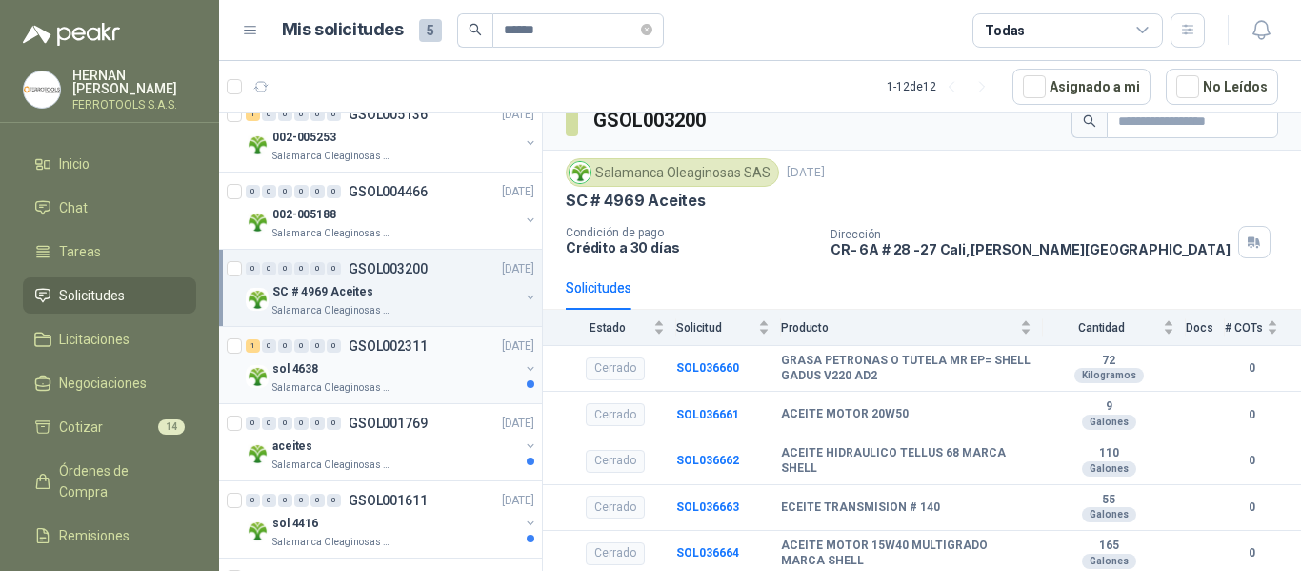
click at [415, 366] on div "sol 4638" at bounding box center [395, 368] width 247 height 23
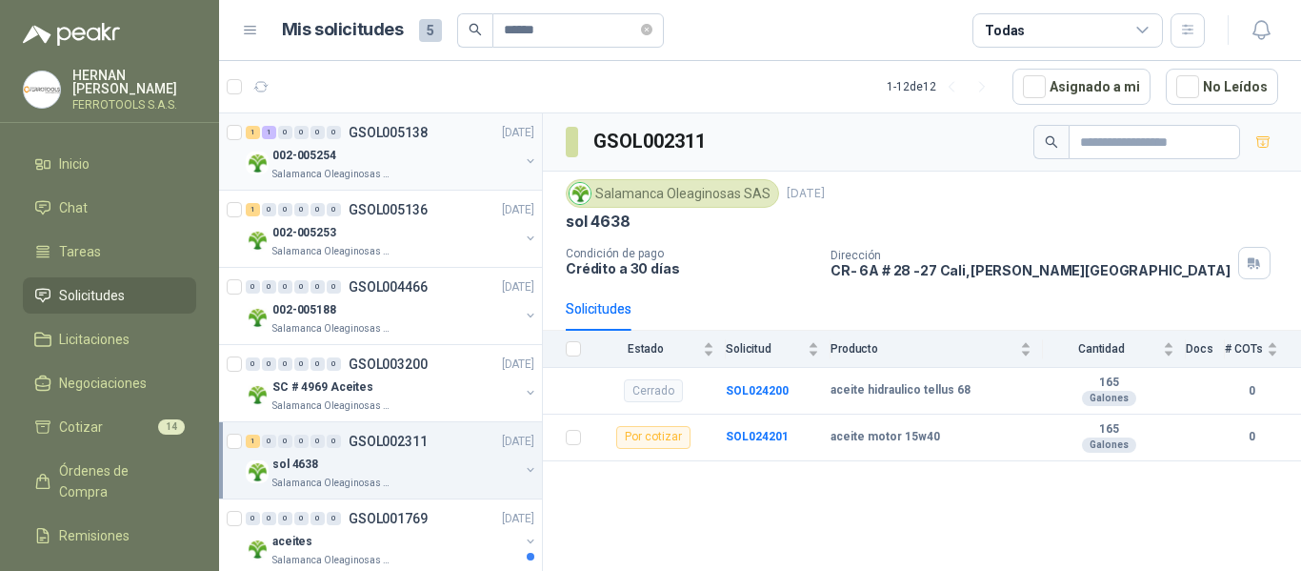
click at [455, 169] on div "Salamanca Oleaginosas SAS" at bounding box center [395, 174] width 247 height 15
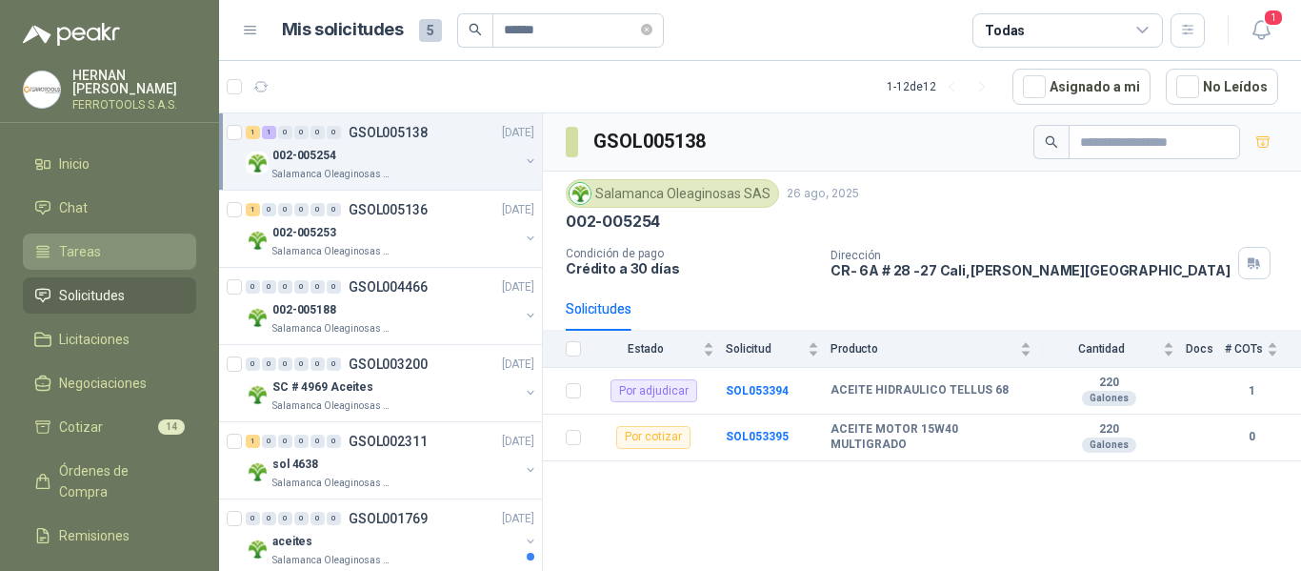
click at [82, 245] on span "Tareas" at bounding box center [80, 251] width 42 height 21
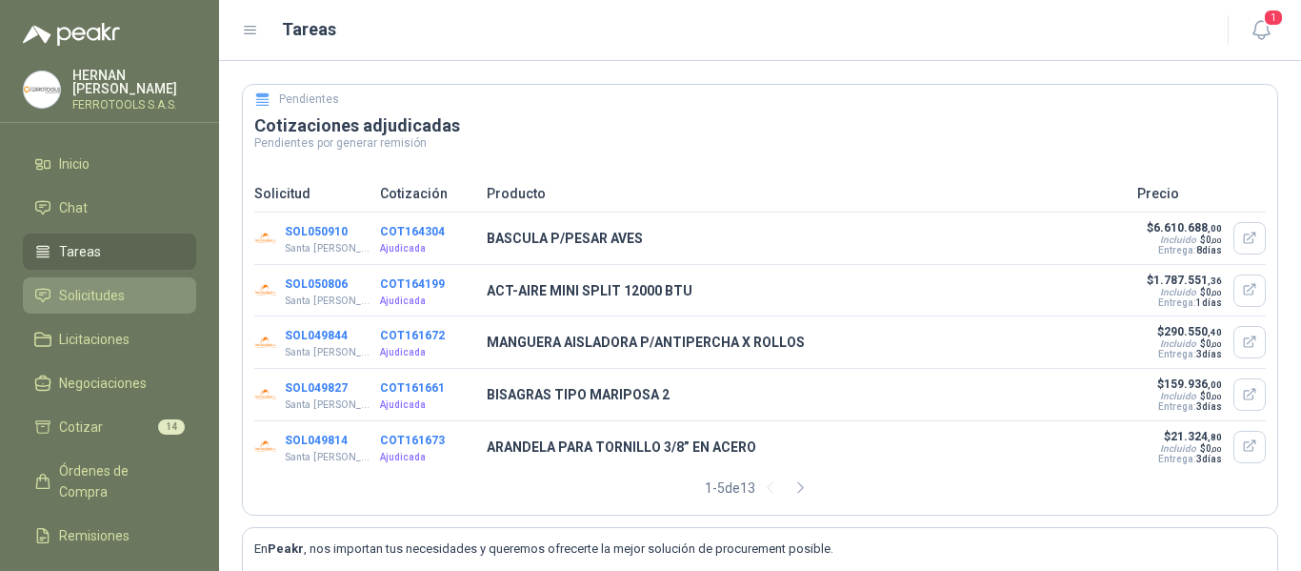
click at [94, 291] on span "Solicitudes" at bounding box center [92, 295] width 66 height 21
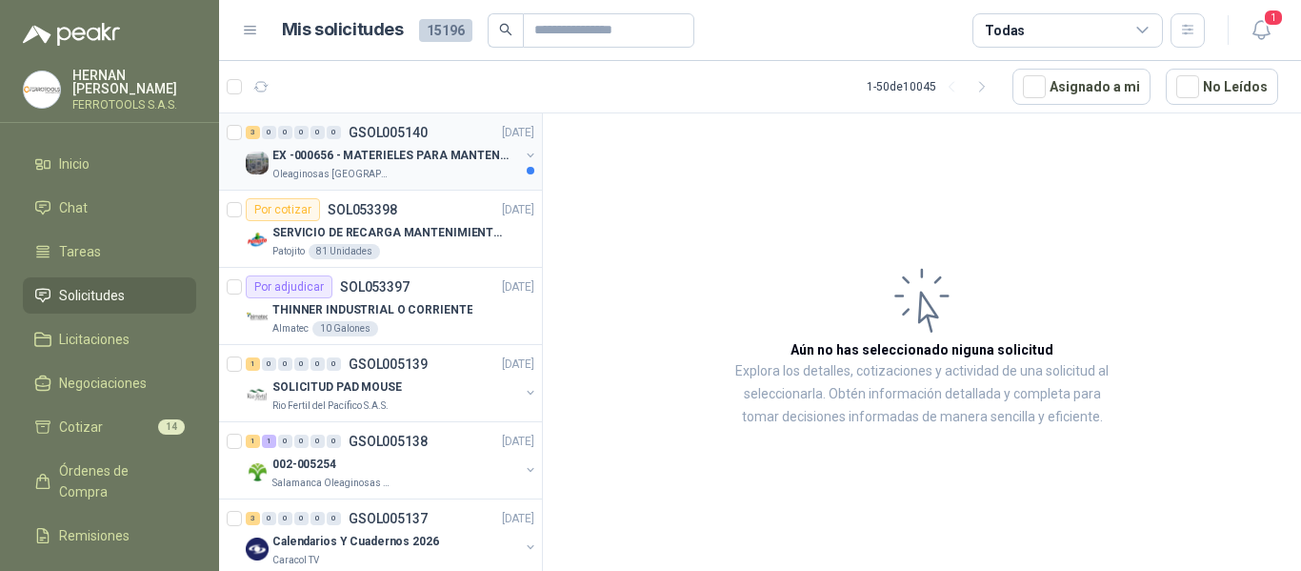
click at [379, 144] on div "EX -000656 - MATERIELES PARA MANTENIMIENTO MECANIC" at bounding box center [395, 155] width 247 height 23
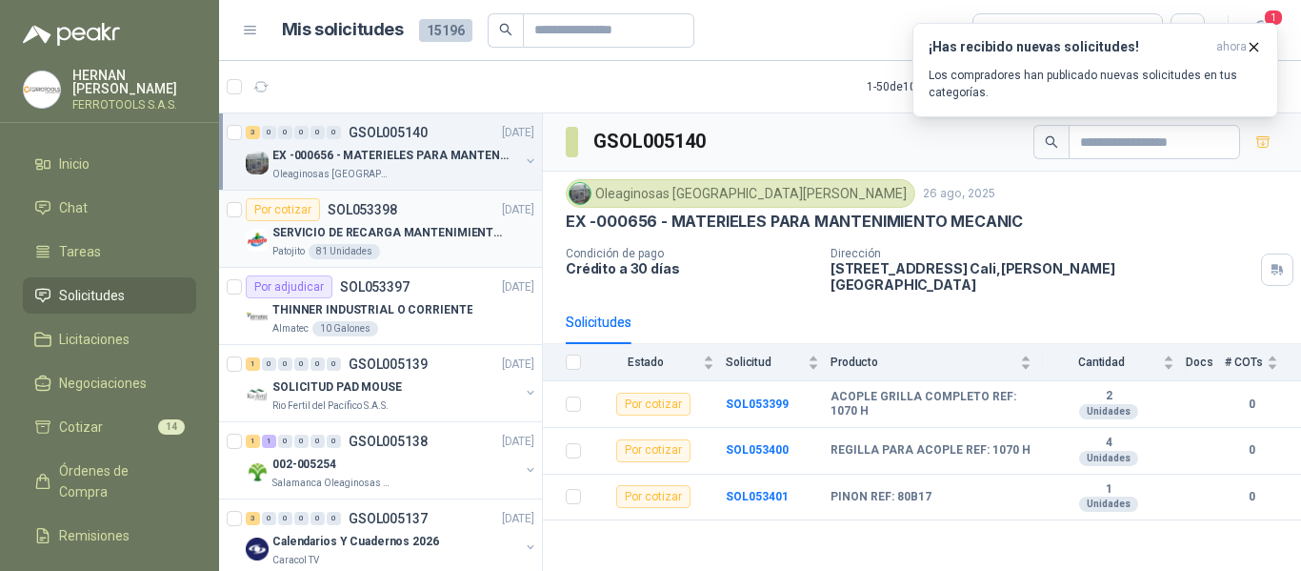
click at [384, 216] on p "SOL053398" at bounding box center [363, 209] width 70 height 13
